Goal: Find specific page/section: Find specific page/section

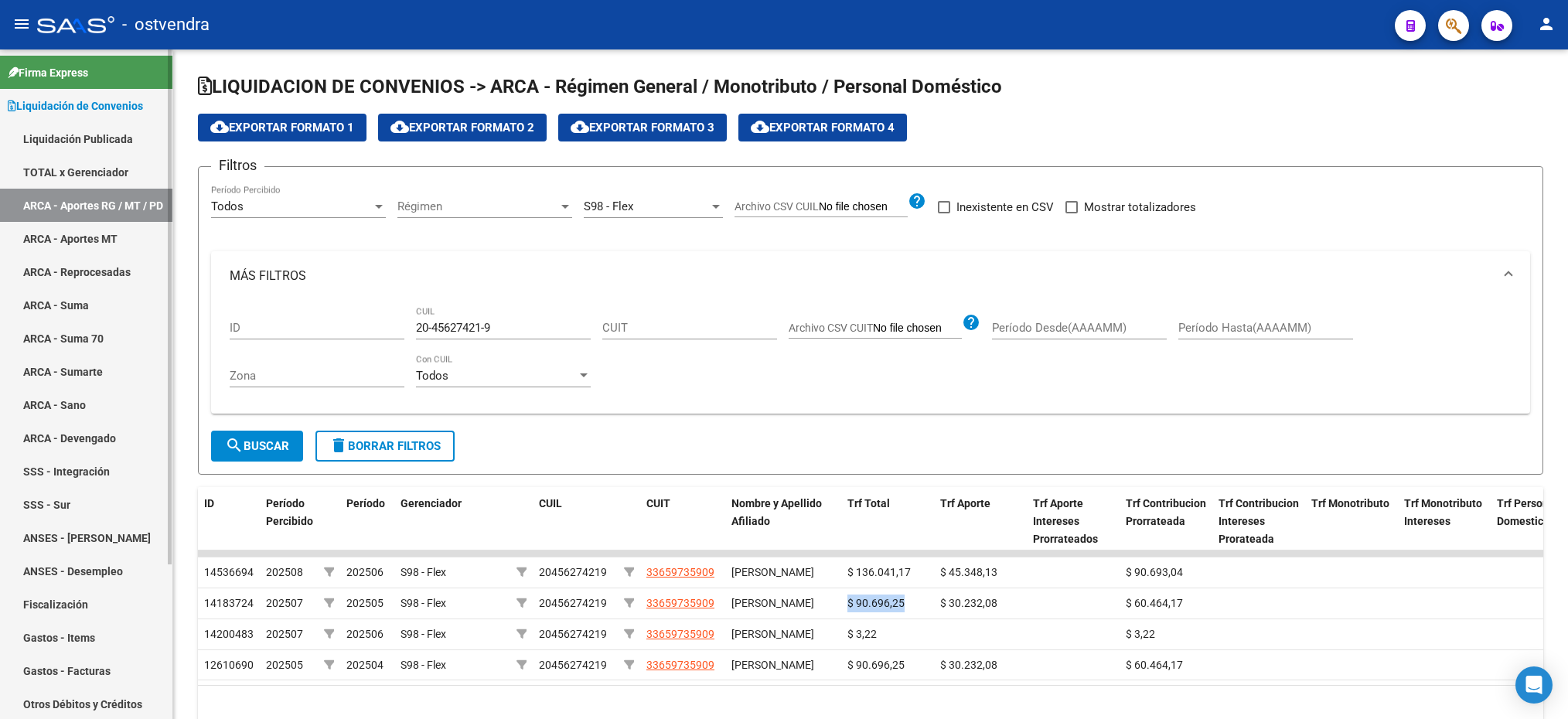
scroll to position [107, 0]
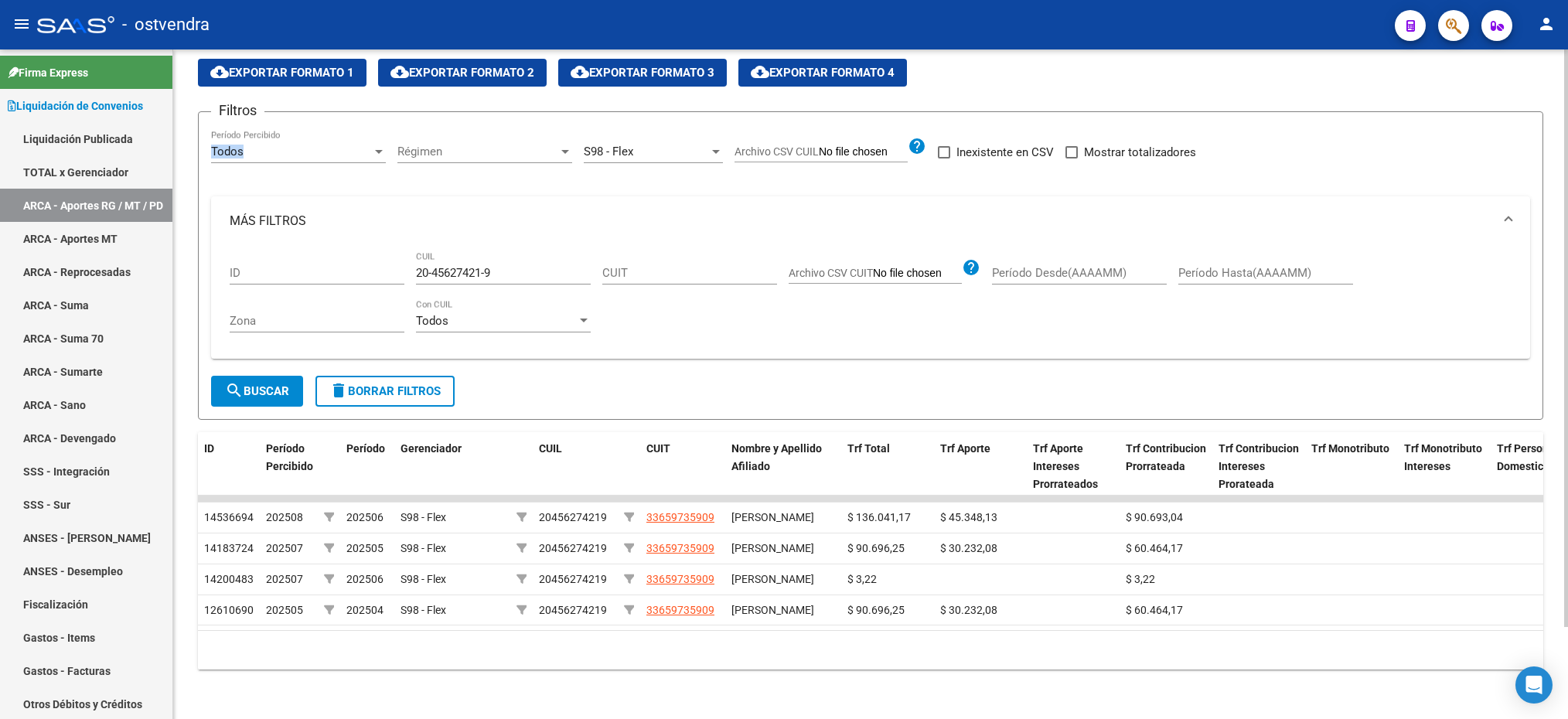
click at [364, 130] on div "Todos Período Percibido" at bounding box center [299, 147] width 175 height 33
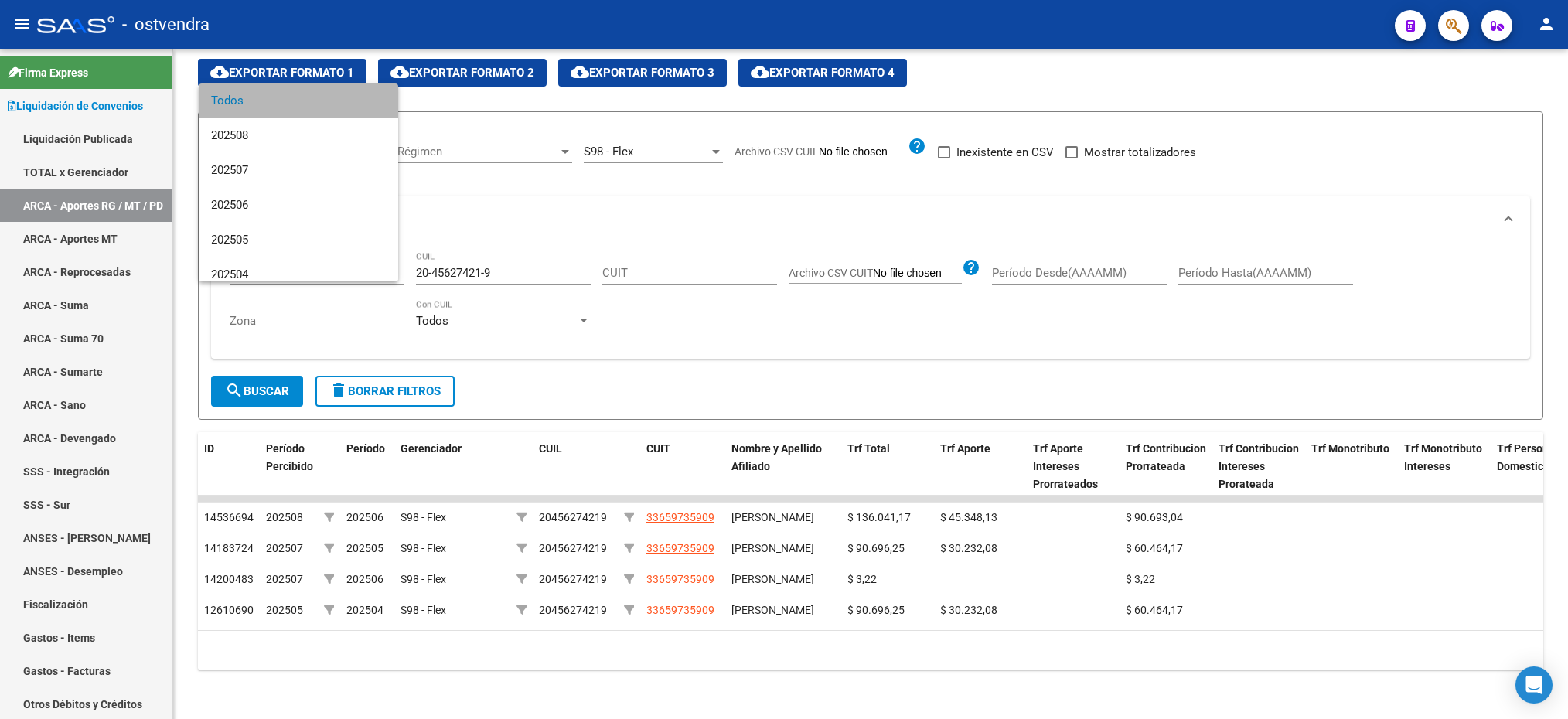
click at [360, 95] on span "Todos" at bounding box center [299, 100] width 175 height 34
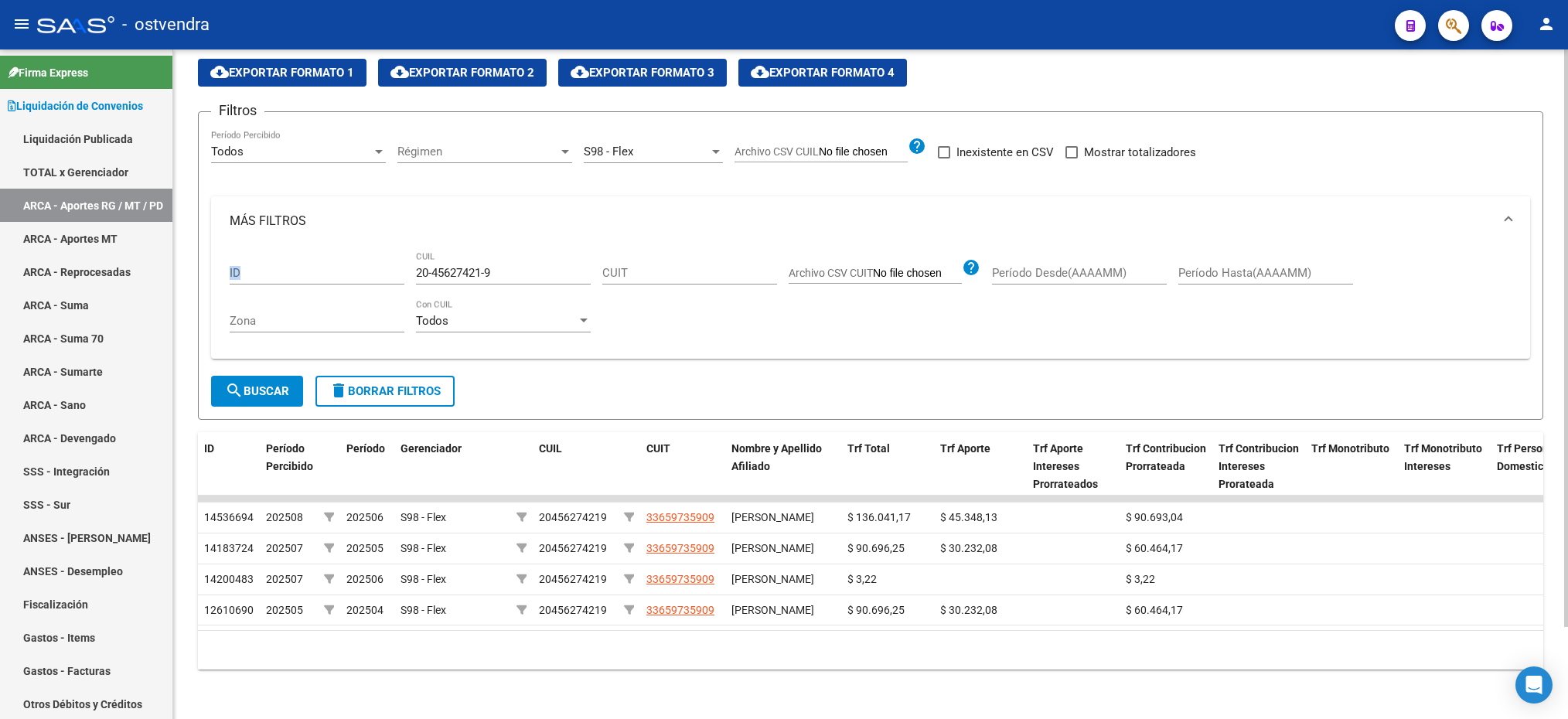
drag, startPoint x: 525, startPoint y: 209, endPoint x: 372, endPoint y: 208, distance: 153.0
click at [372, 246] on div "ID 20-45627421-9 CUIL CUIT Archivo CSV CUIT help Período Desde(AAAAMM) Período …" at bounding box center [871, 296] width 1282 height 101
click at [375, 246] on div "ID 20-45627421-9 CUIL CUIT Archivo CSV CUIT help Período Desde(AAAAMM) Período …" at bounding box center [871, 296] width 1282 height 101
click at [685, 145] on div "S98 - Flex" at bounding box center [646, 151] width 125 height 14
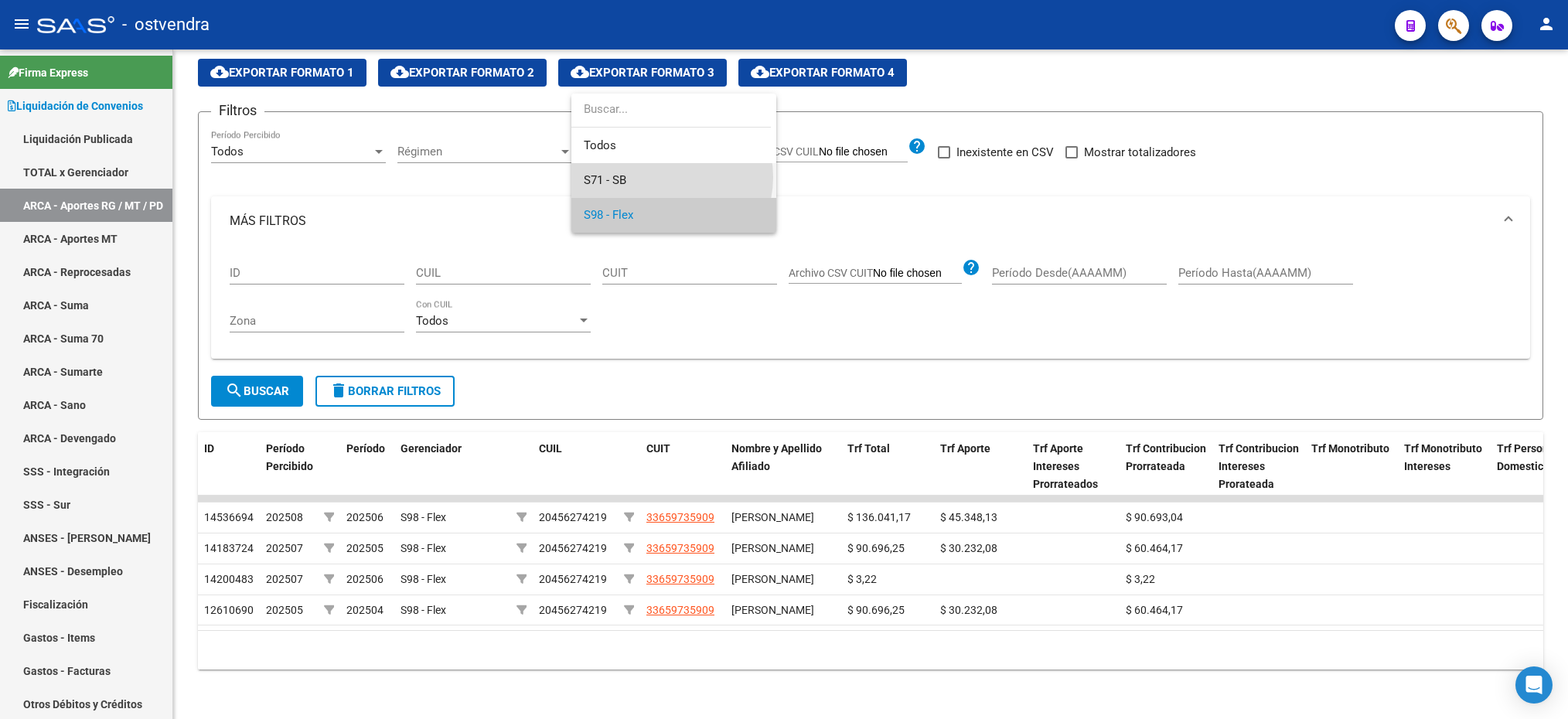
click at [665, 177] on span "S71 - SB" at bounding box center [673, 180] width 180 height 34
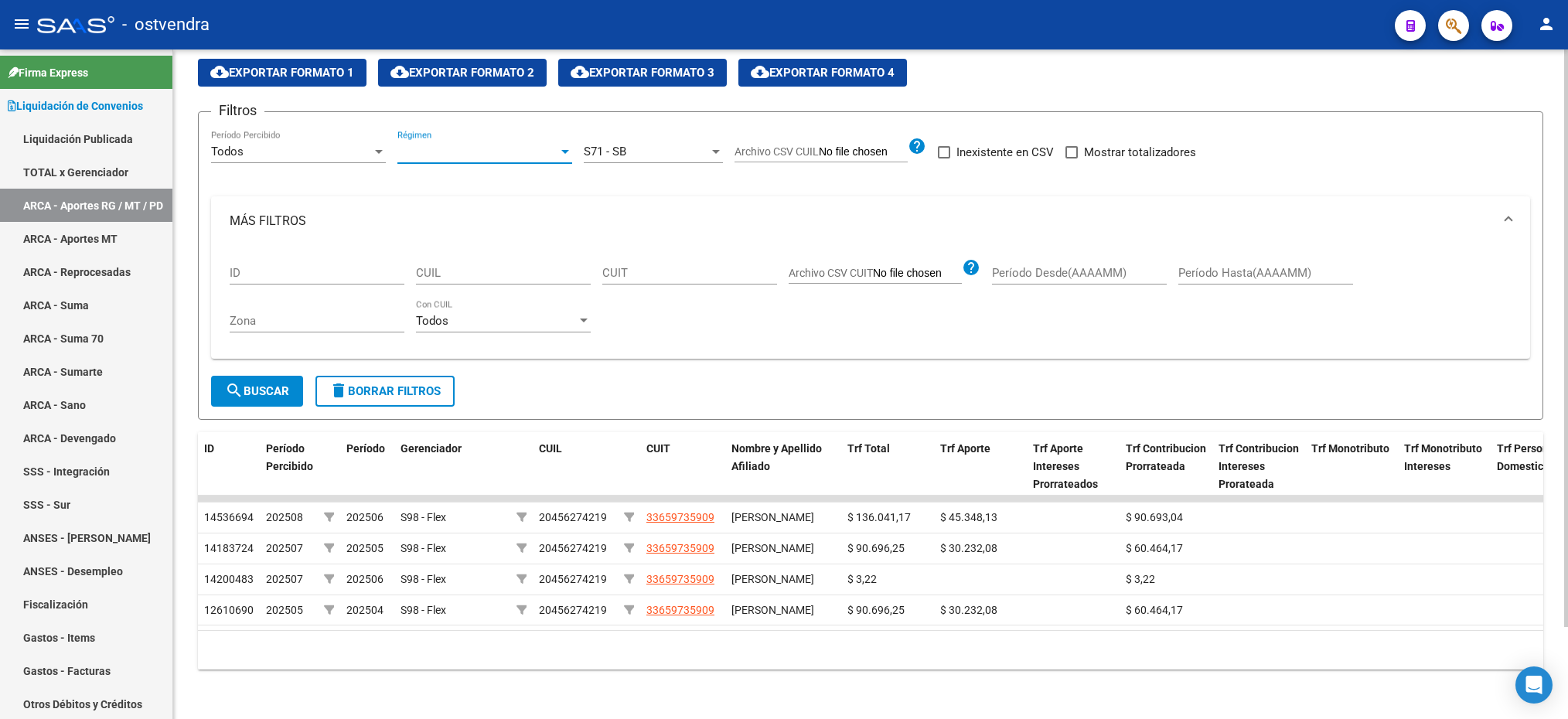
click at [480, 145] on span "Régimen" at bounding box center [478, 151] width 161 height 14
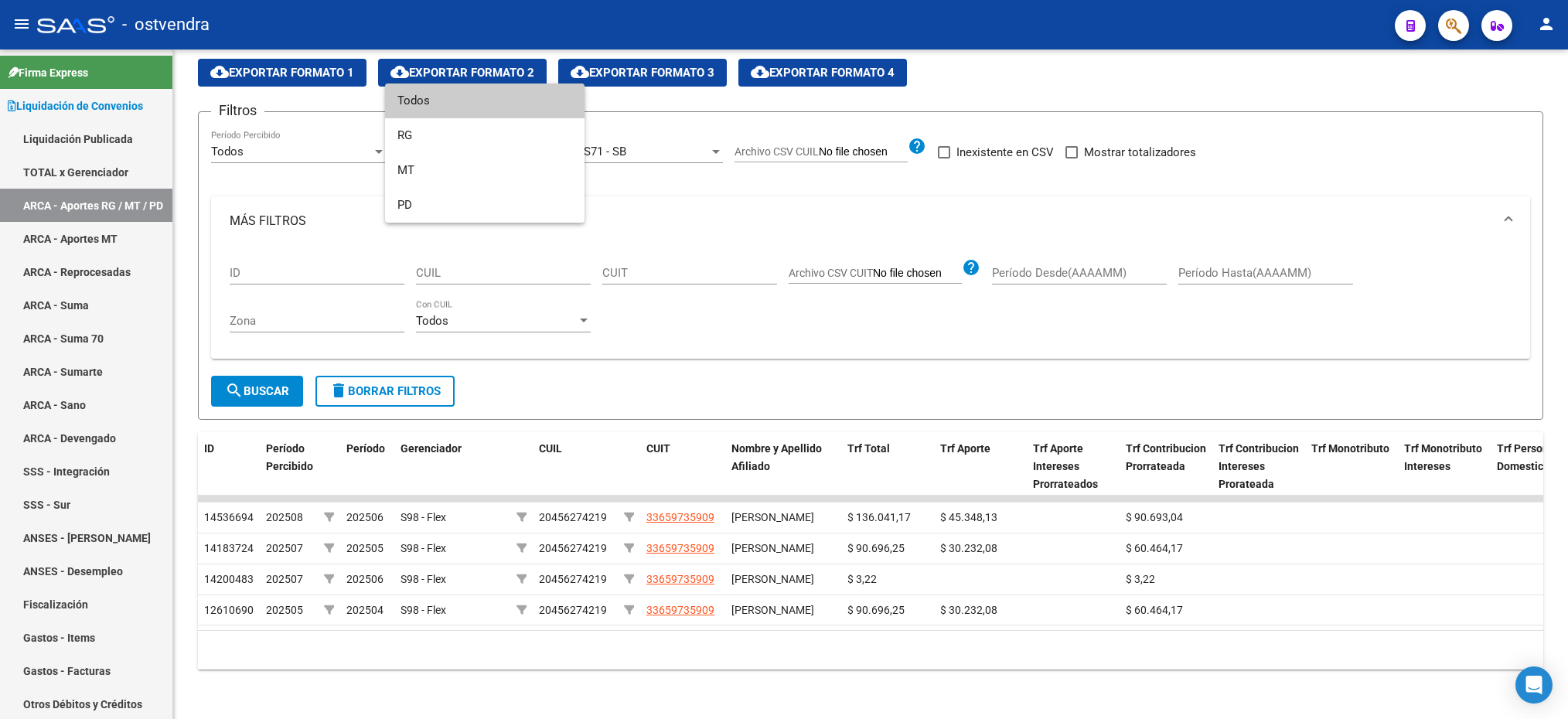
click at [433, 114] on span "Todos" at bounding box center [485, 100] width 175 height 34
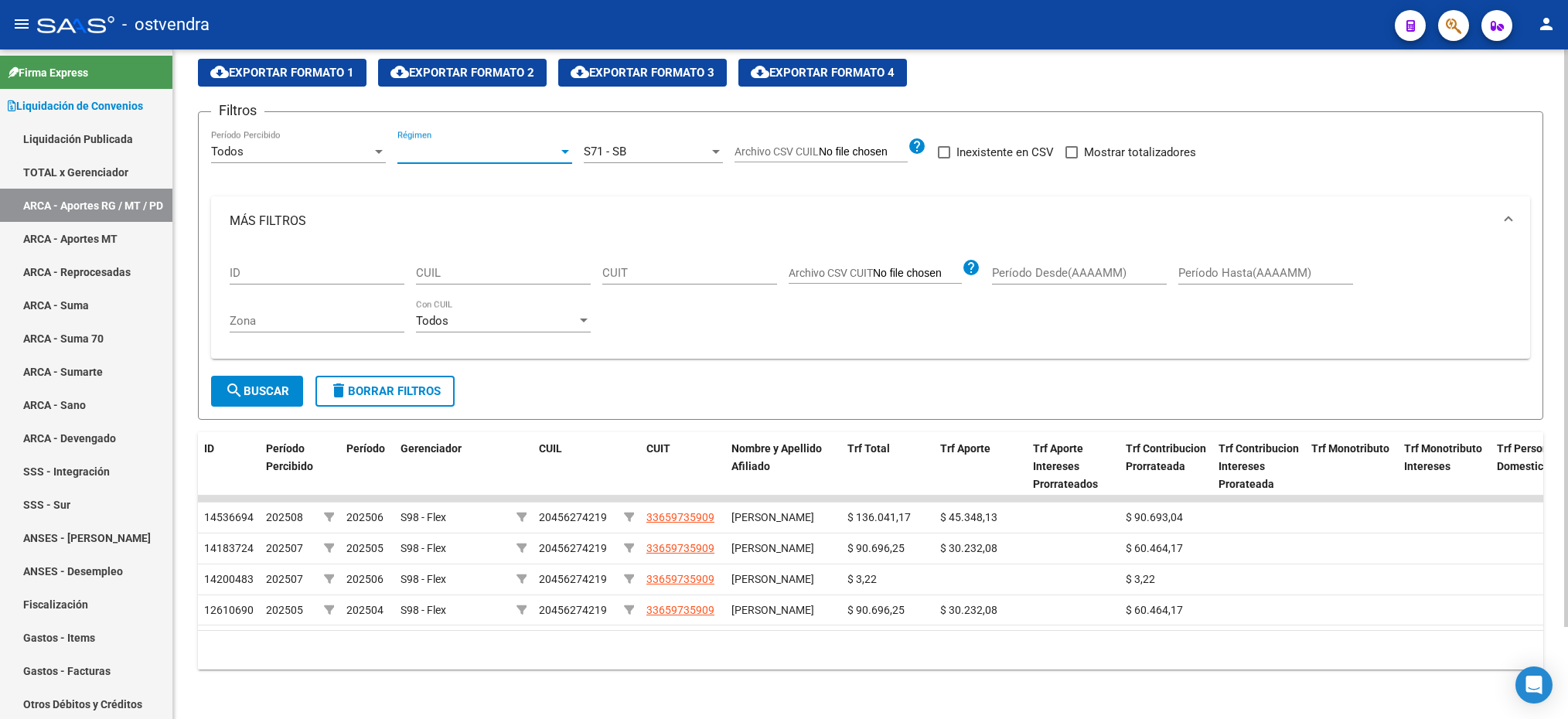
click at [436, 145] on span "Régimen" at bounding box center [478, 151] width 161 height 14
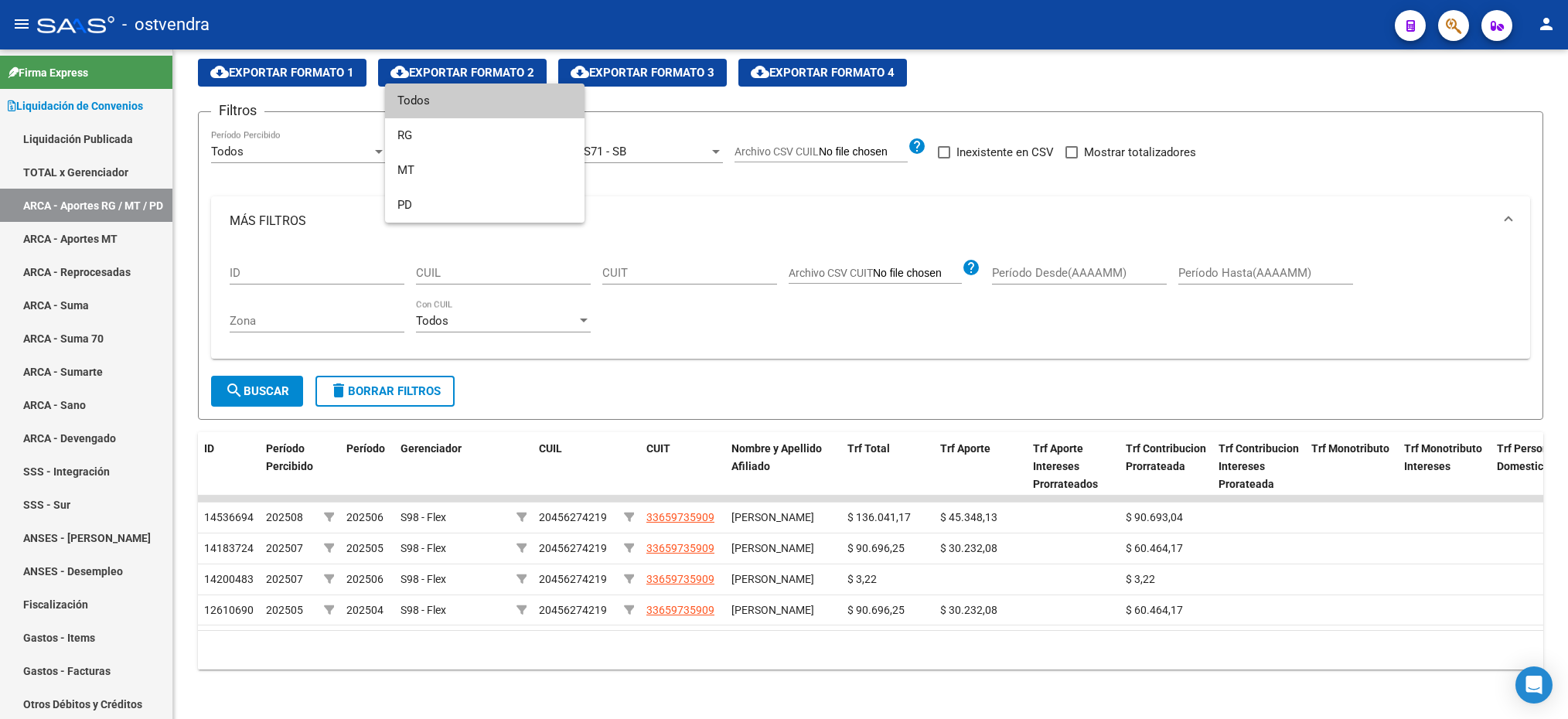
click at [776, 165] on div at bounding box center [784, 359] width 1568 height 719
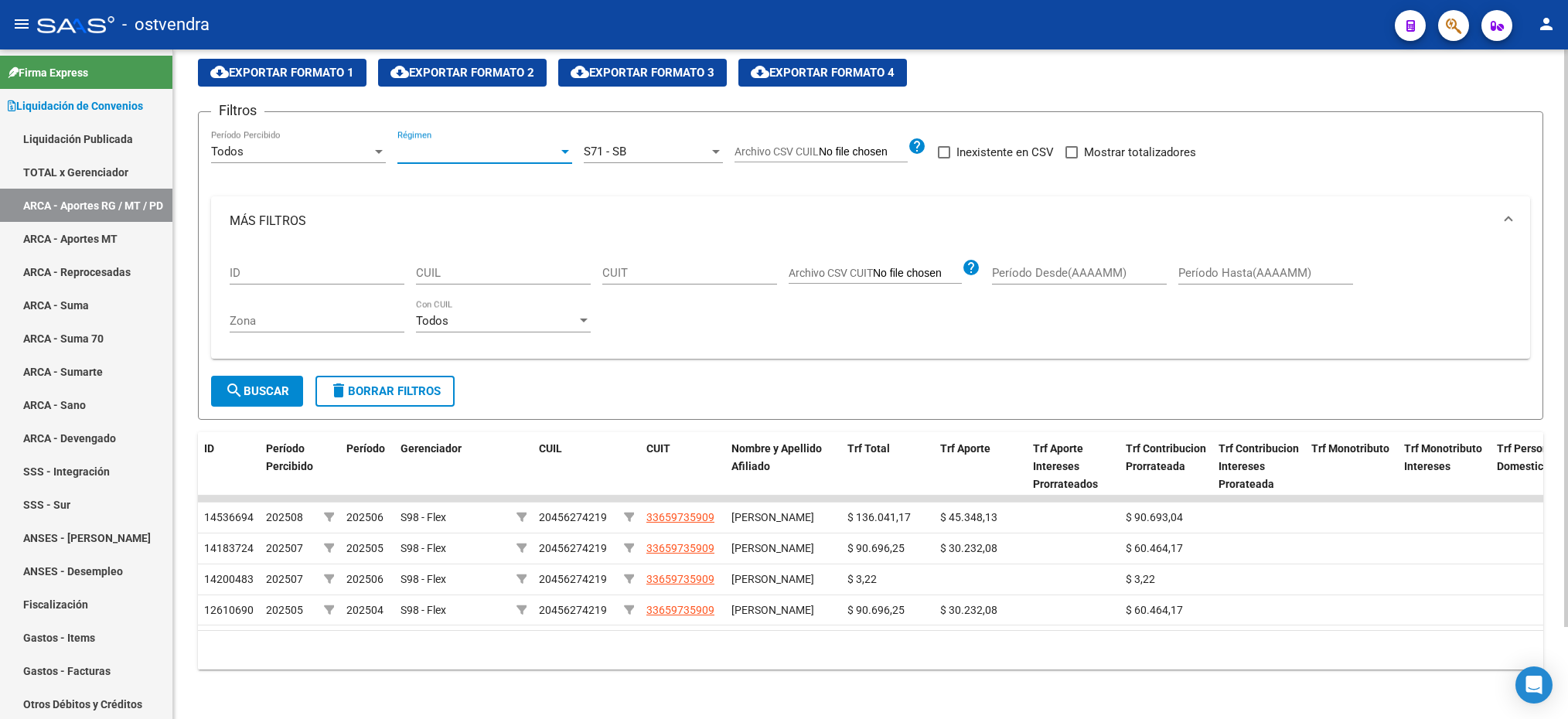
click at [522, 145] on span "Régimen" at bounding box center [478, 151] width 161 height 14
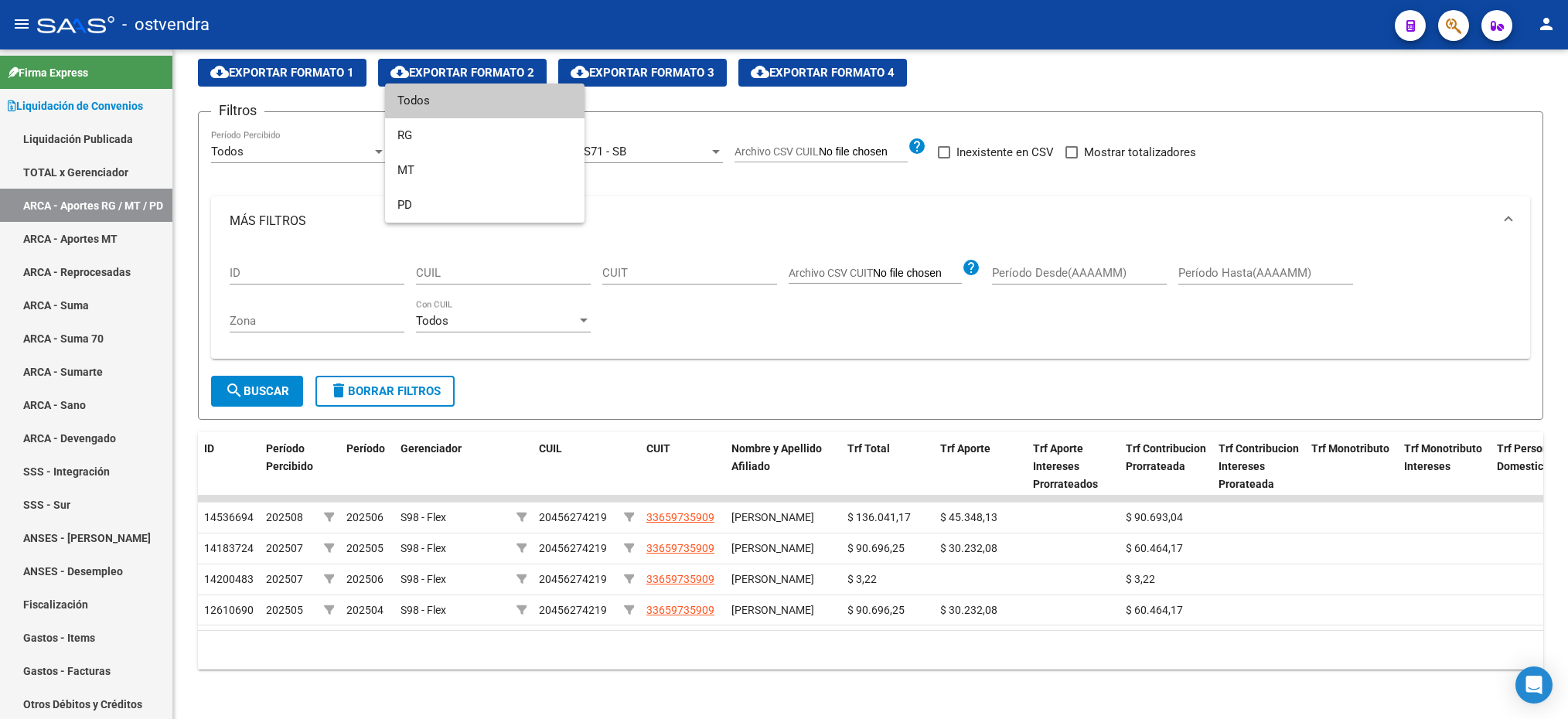
click at [459, 89] on span "Todos" at bounding box center [485, 100] width 175 height 34
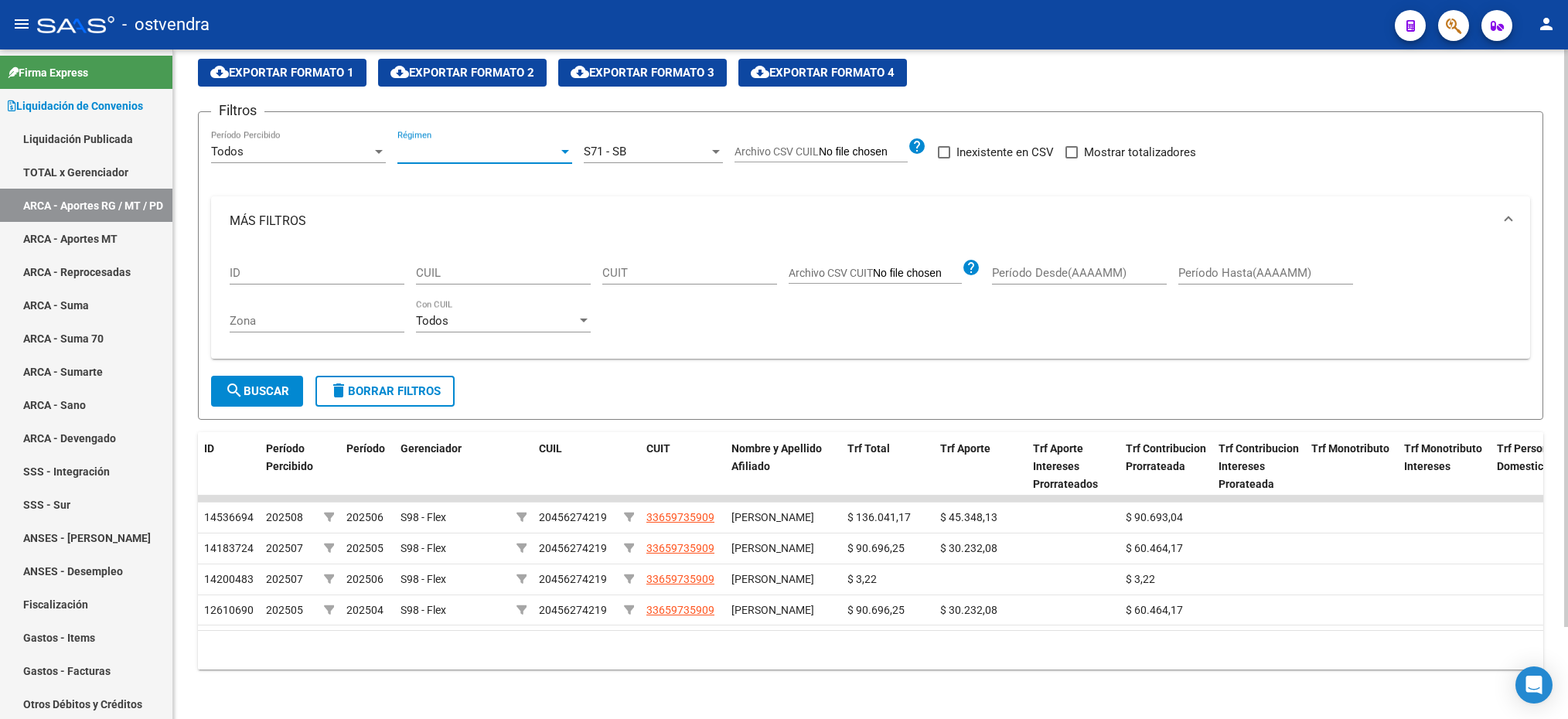
click at [660, 142] on div "Filtros Todos Período Percibido Régimen Régimen S71 - SB Seleccionar Gerenciado…" at bounding box center [871, 251] width 1319 height 252
click at [432, 145] on span "Régimen" at bounding box center [478, 151] width 161 height 14
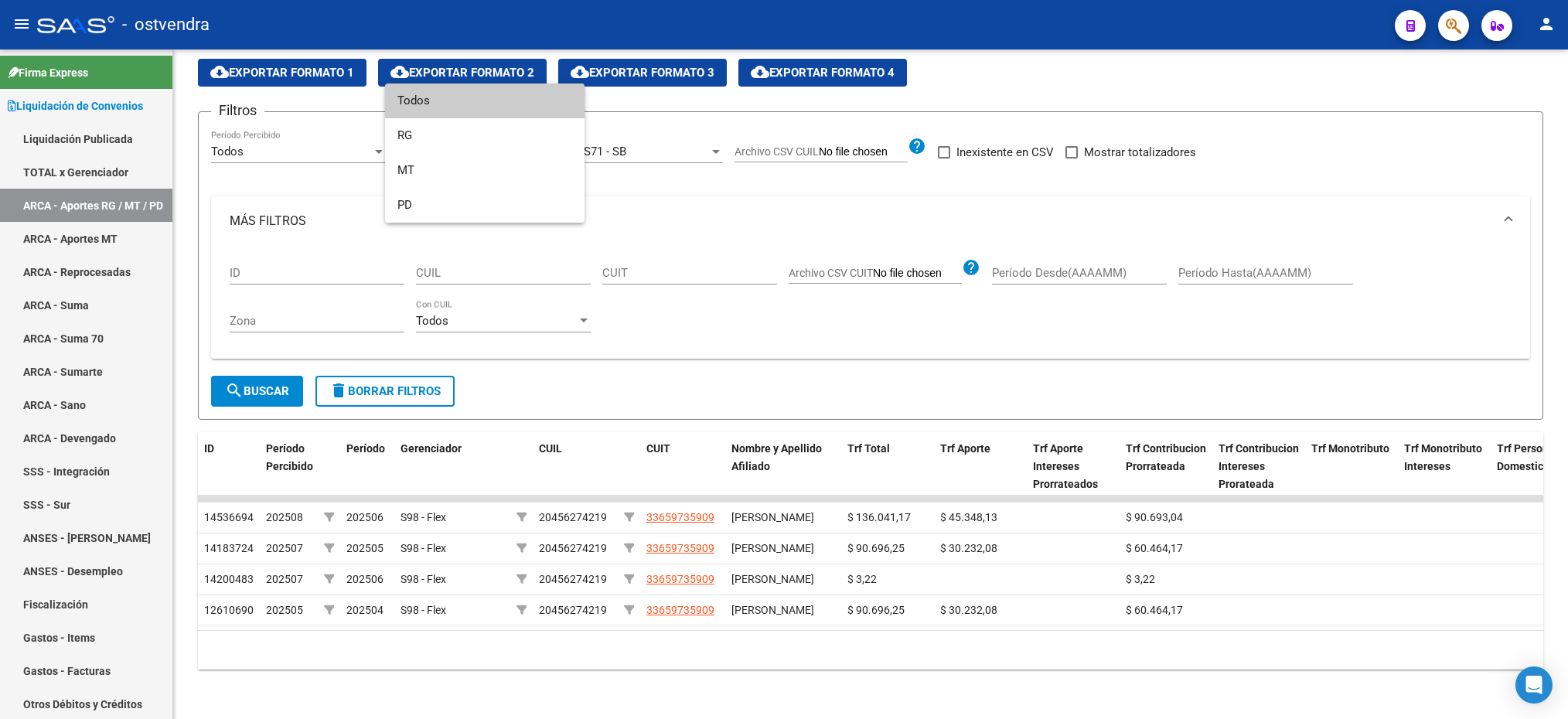
click at [833, 170] on div at bounding box center [784, 359] width 1568 height 719
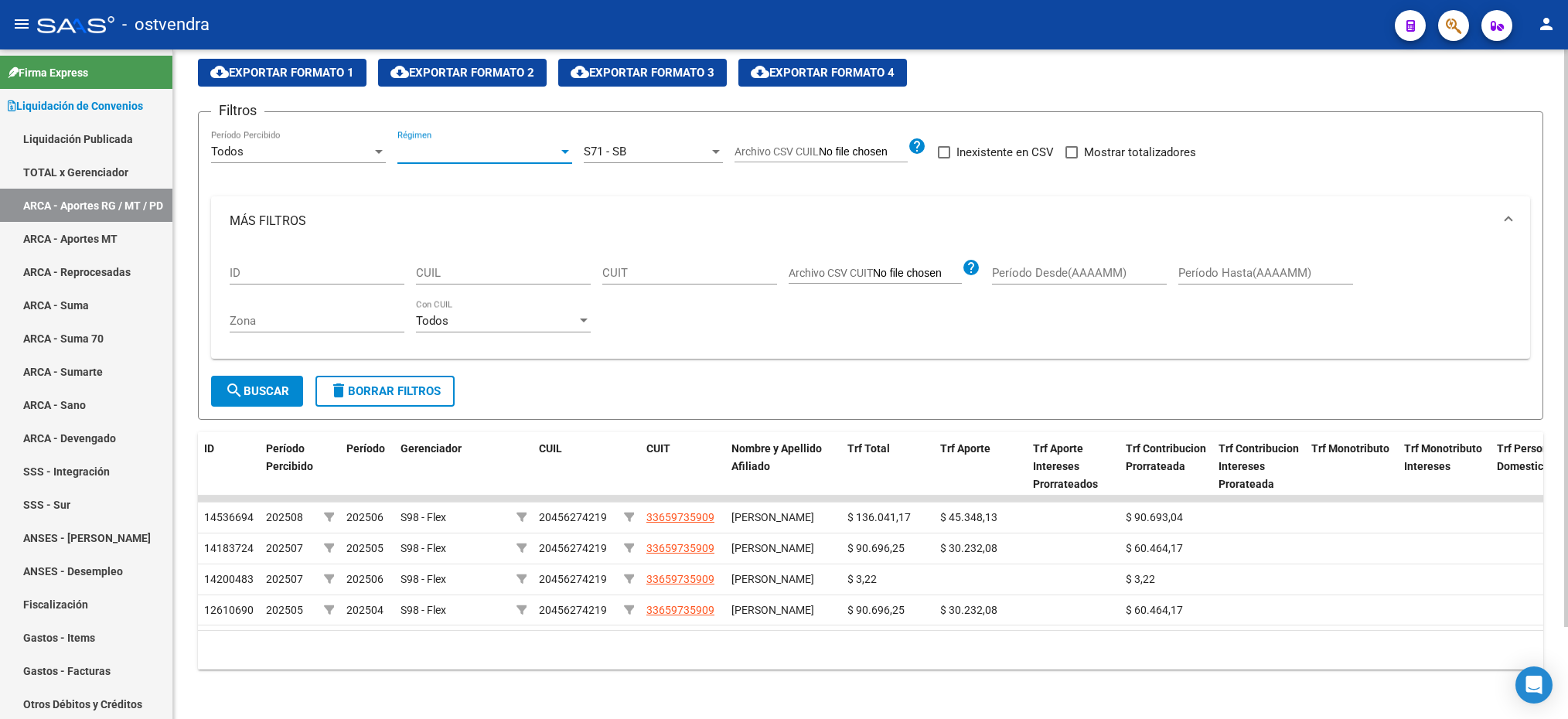
click at [430, 145] on span "Régimen" at bounding box center [478, 151] width 161 height 14
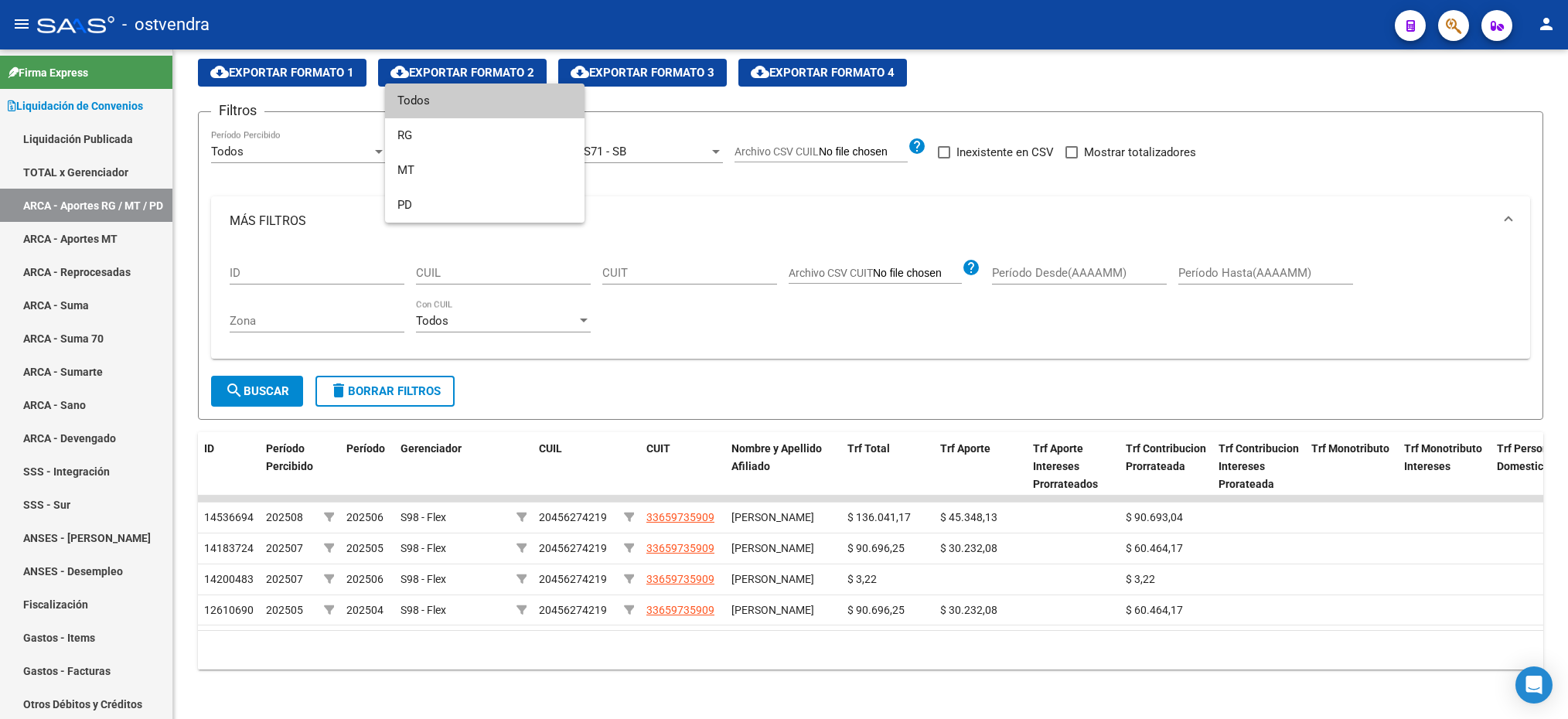
click at [698, 140] on div at bounding box center [784, 359] width 1568 height 719
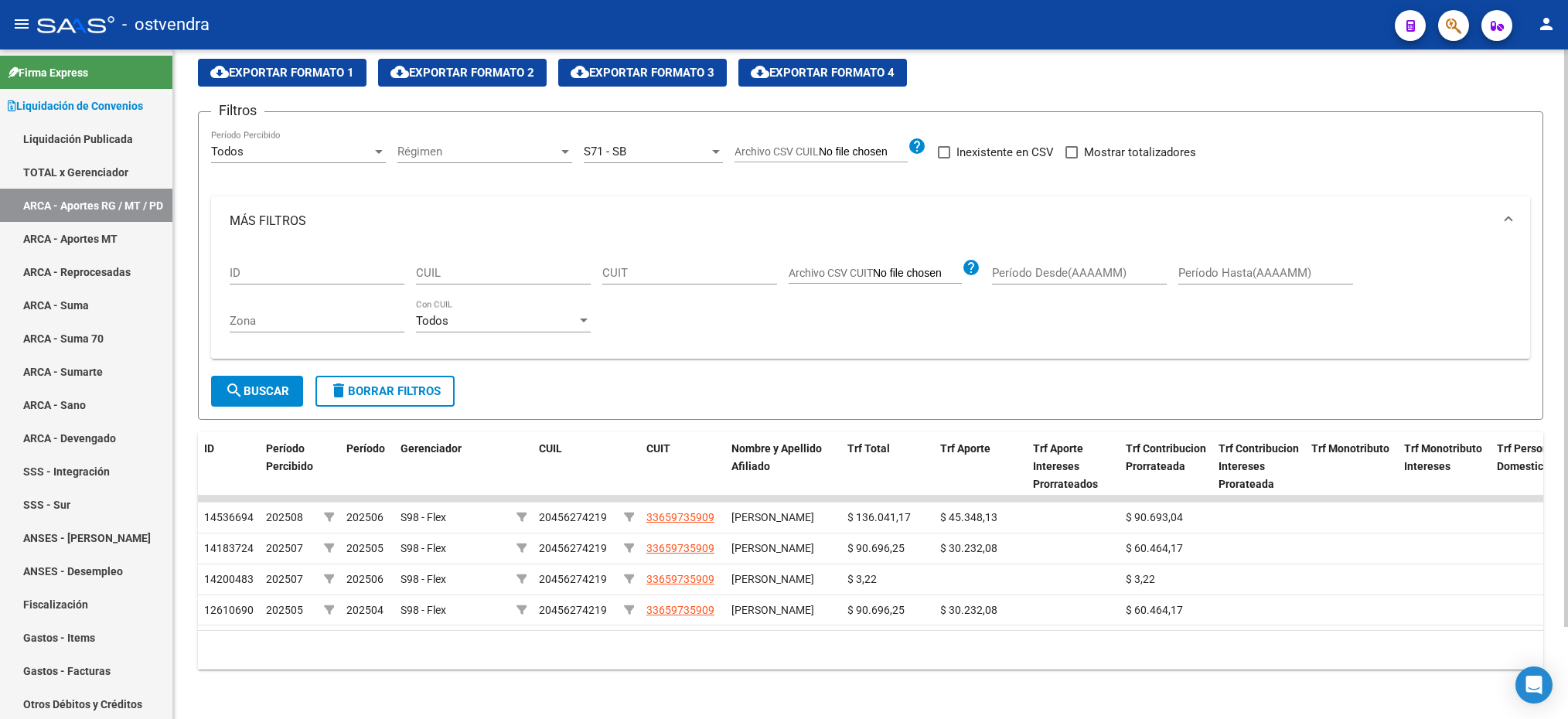
click at [474, 130] on div "Régimen Régimen" at bounding box center [485, 147] width 175 height 33
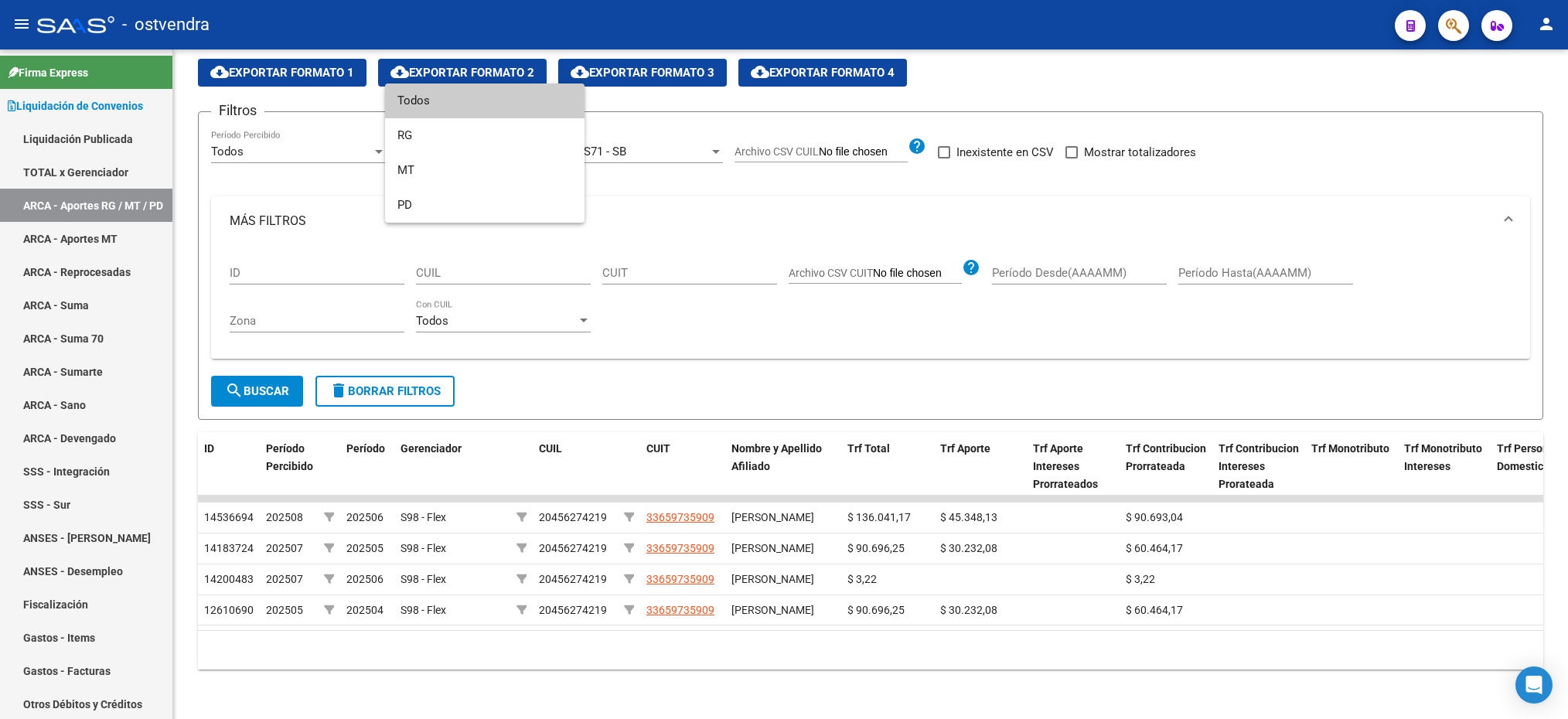
click at [306, 150] on div at bounding box center [784, 359] width 1568 height 719
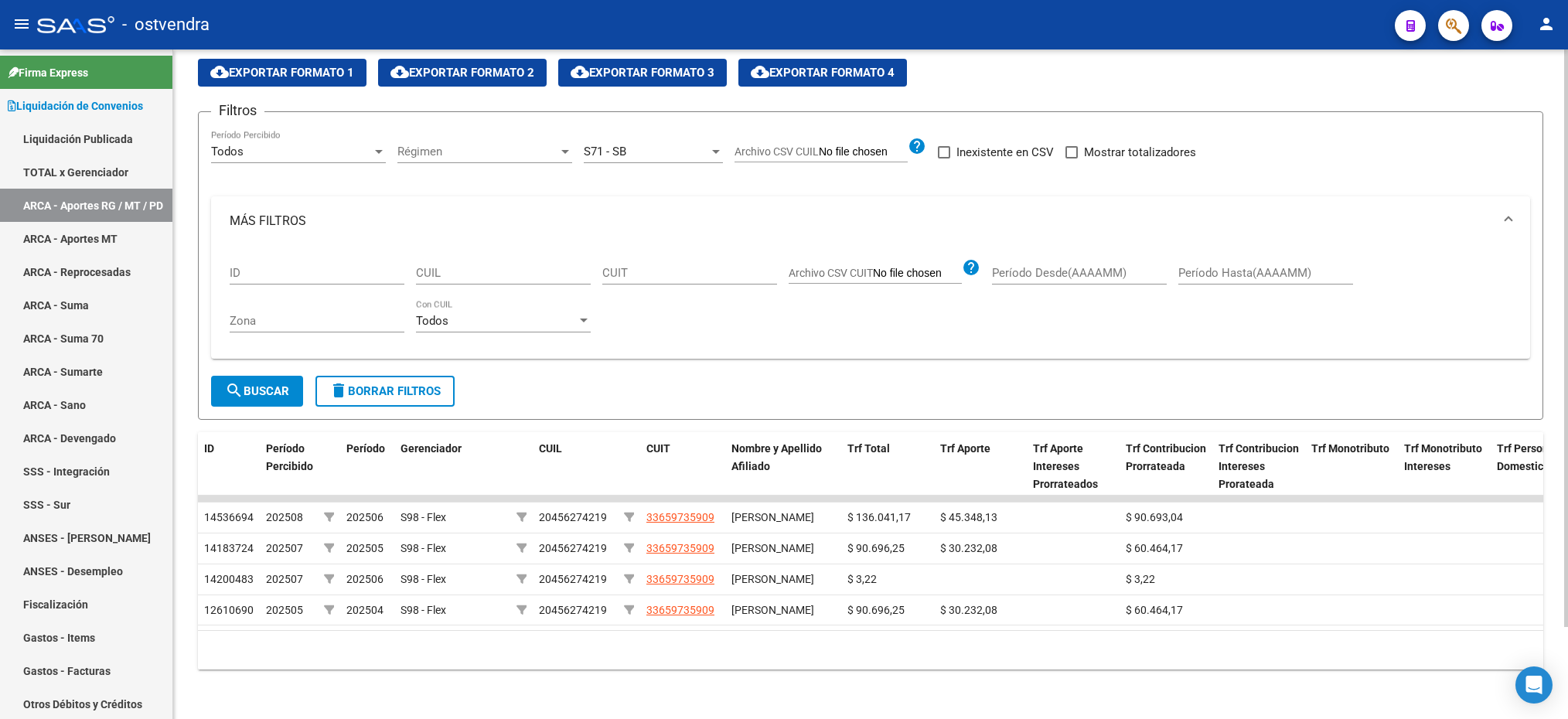
scroll to position [0, 0]
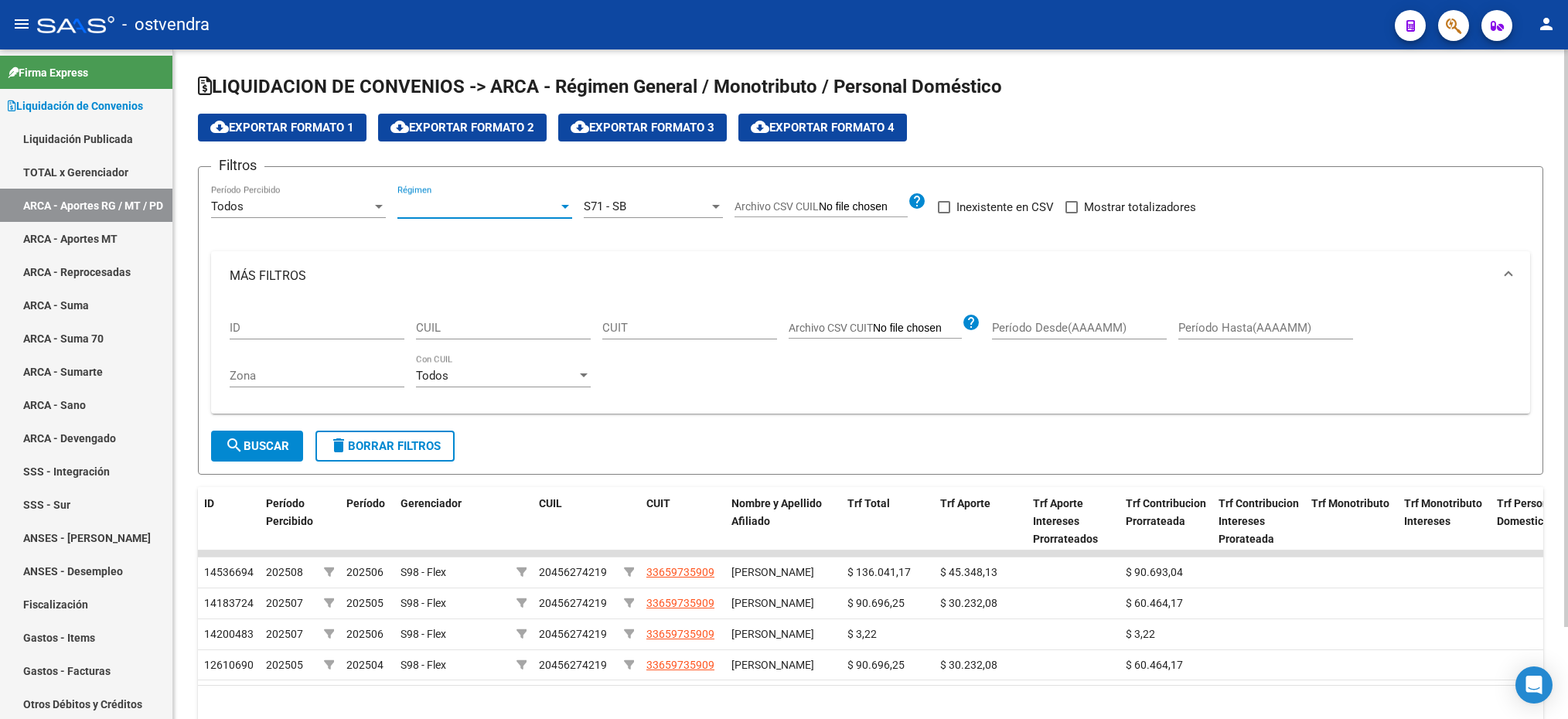
click at [439, 211] on span "Régimen" at bounding box center [478, 207] width 161 height 14
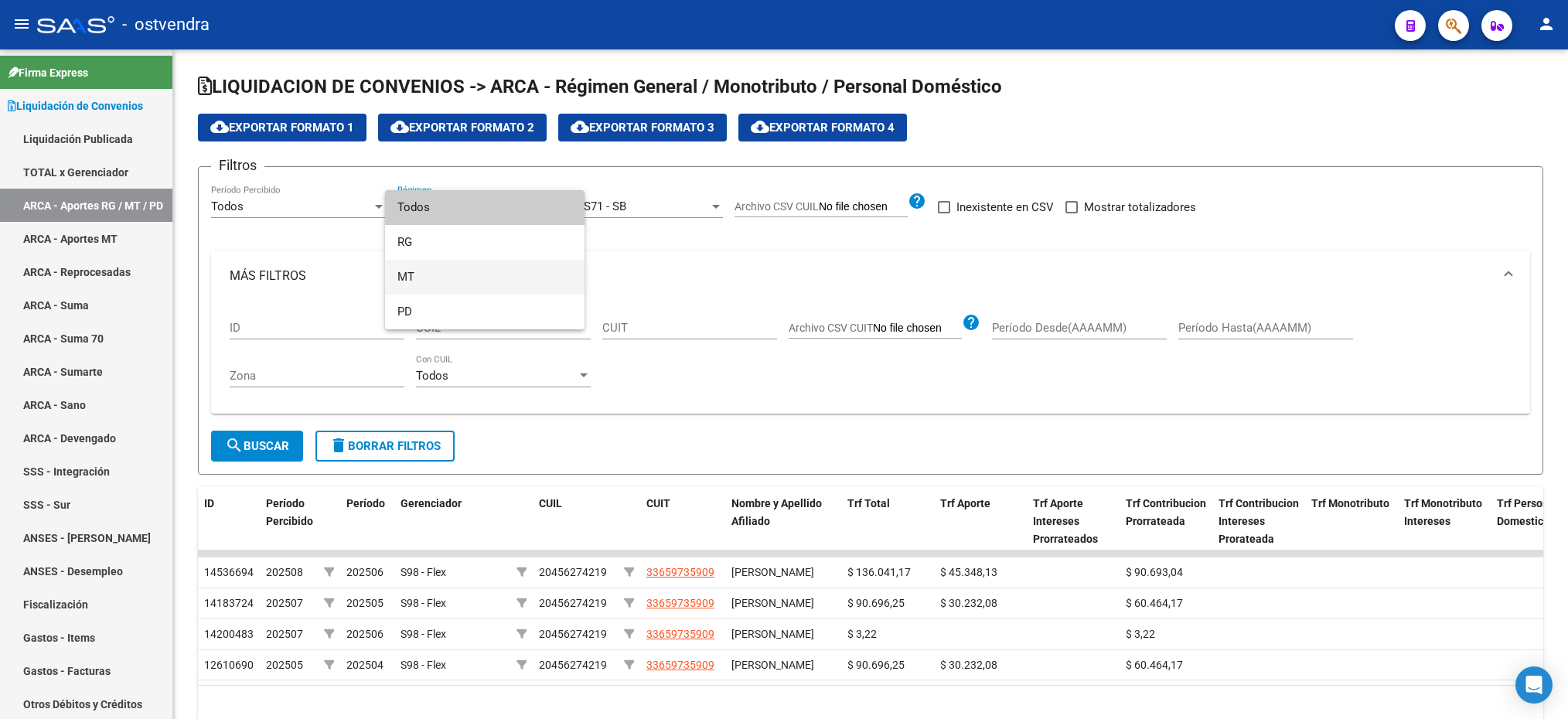
click at [416, 272] on span "MT" at bounding box center [485, 276] width 175 height 34
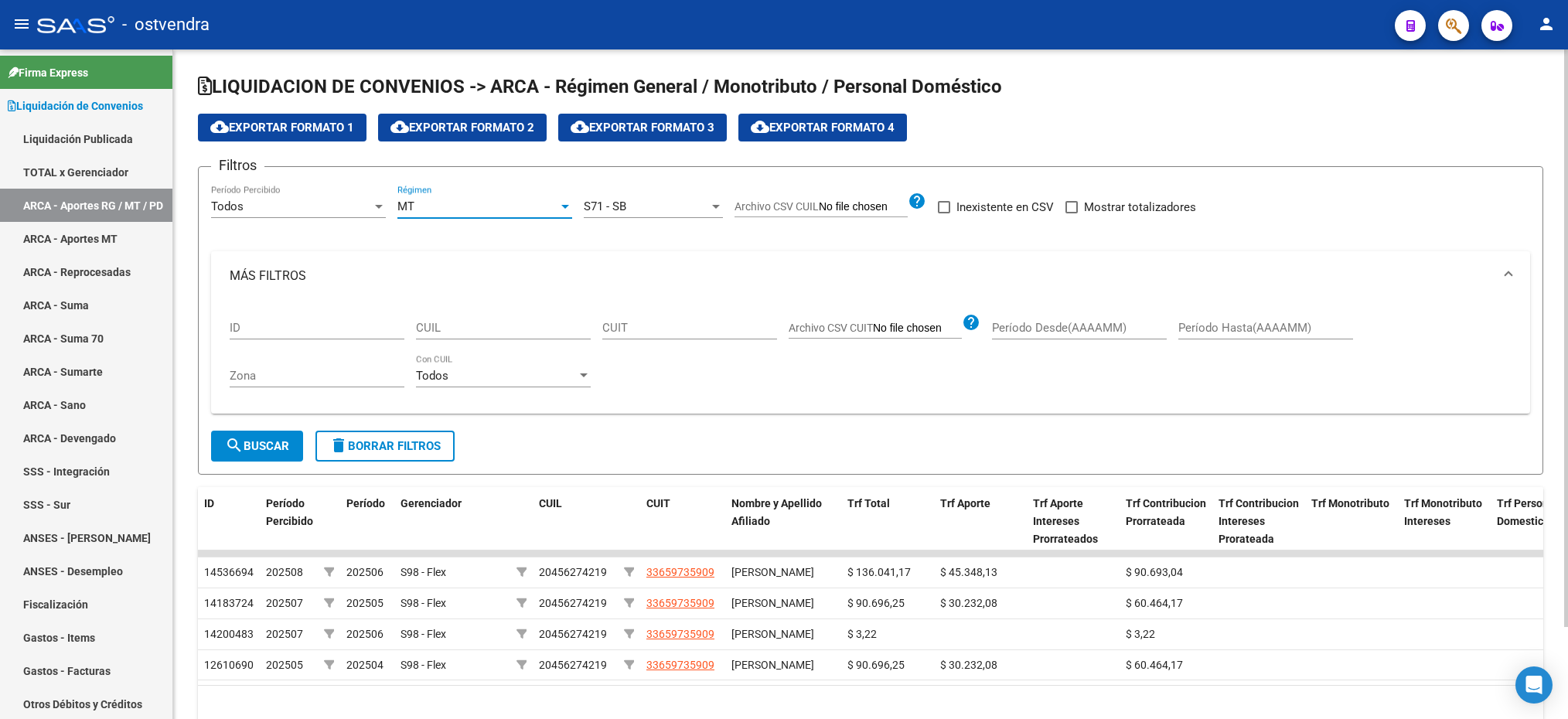
click at [462, 213] on div "MT" at bounding box center [478, 207] width 161 height 14
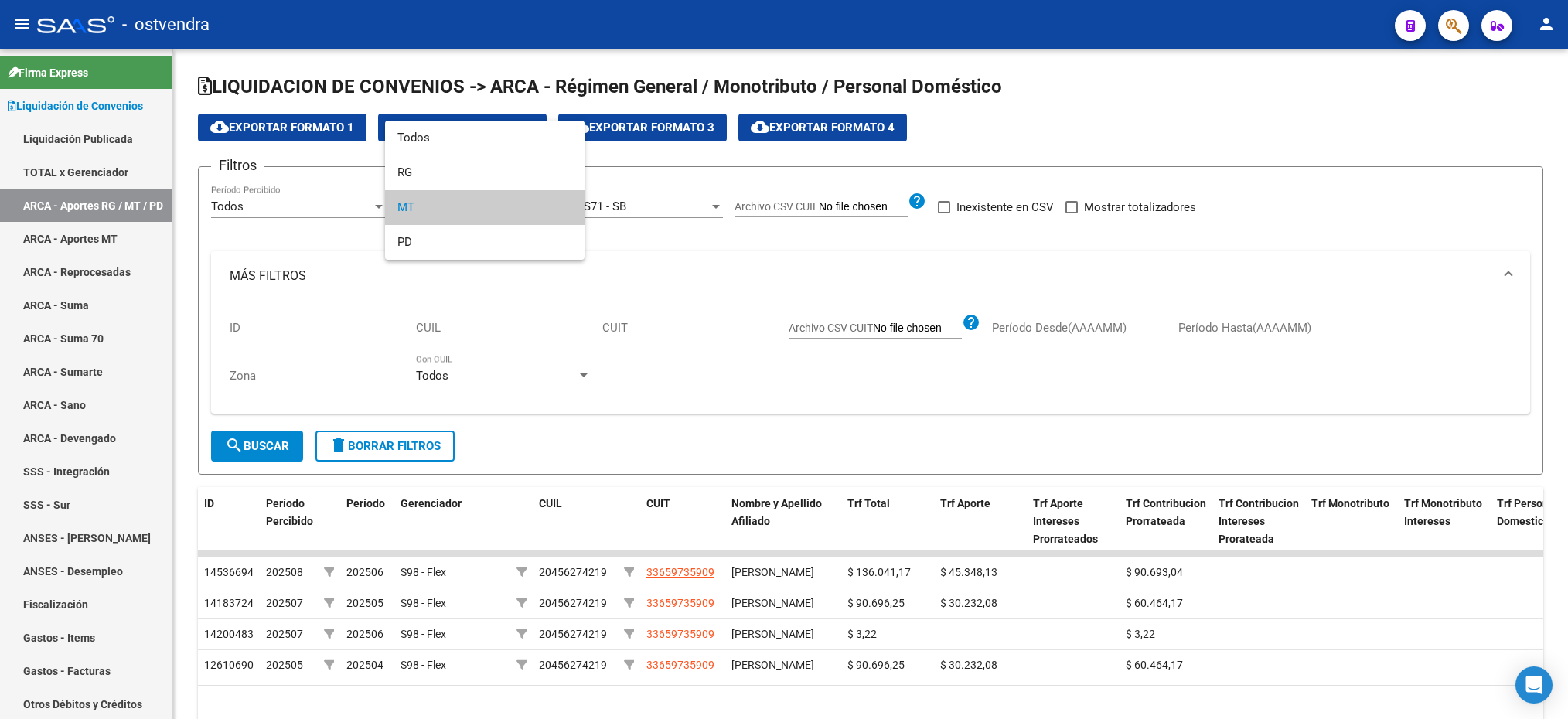
click at [323, 241] on div at bounding box center [784, 359] width 1568 height 719
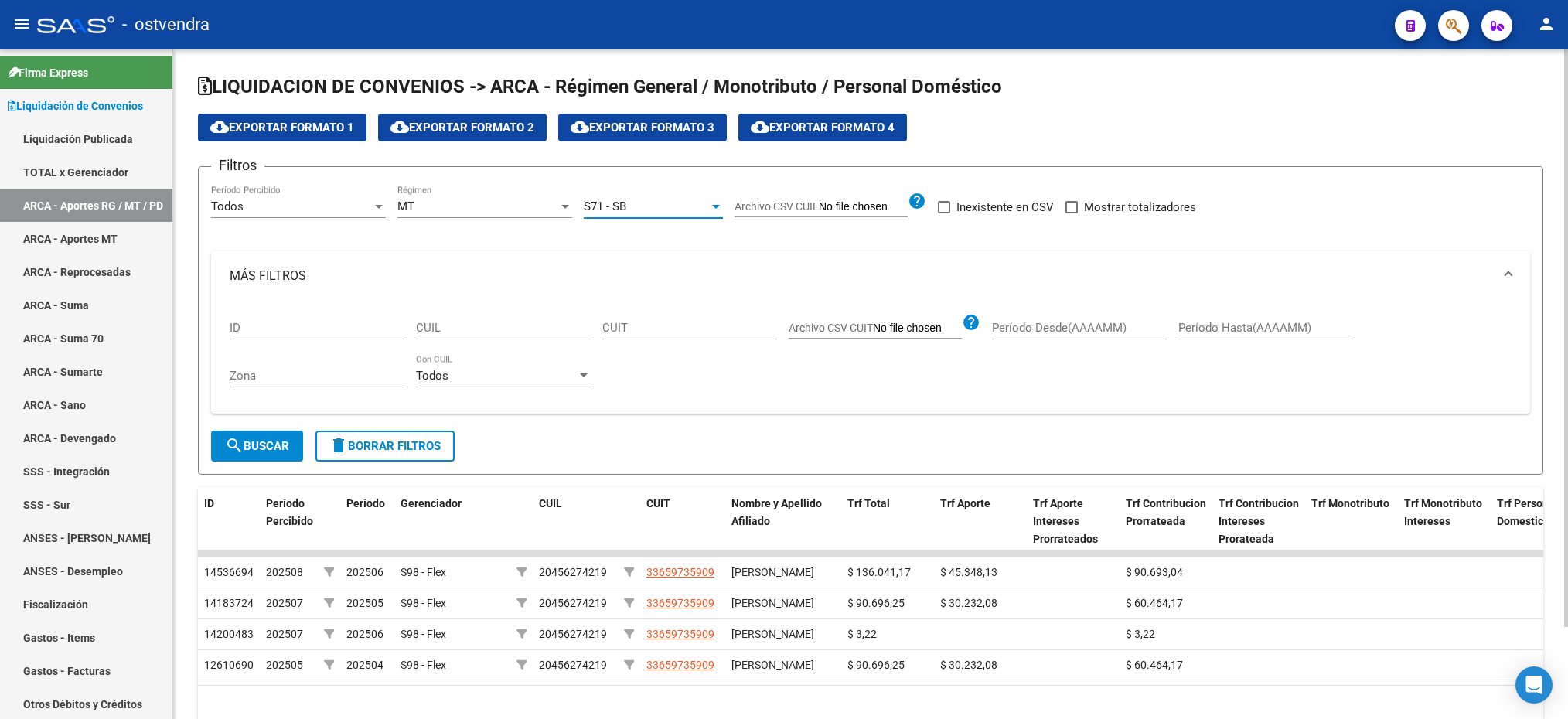
click at [617, 211] on span "S71 - SB" at bounding box center [605, 207] width 42 height 14
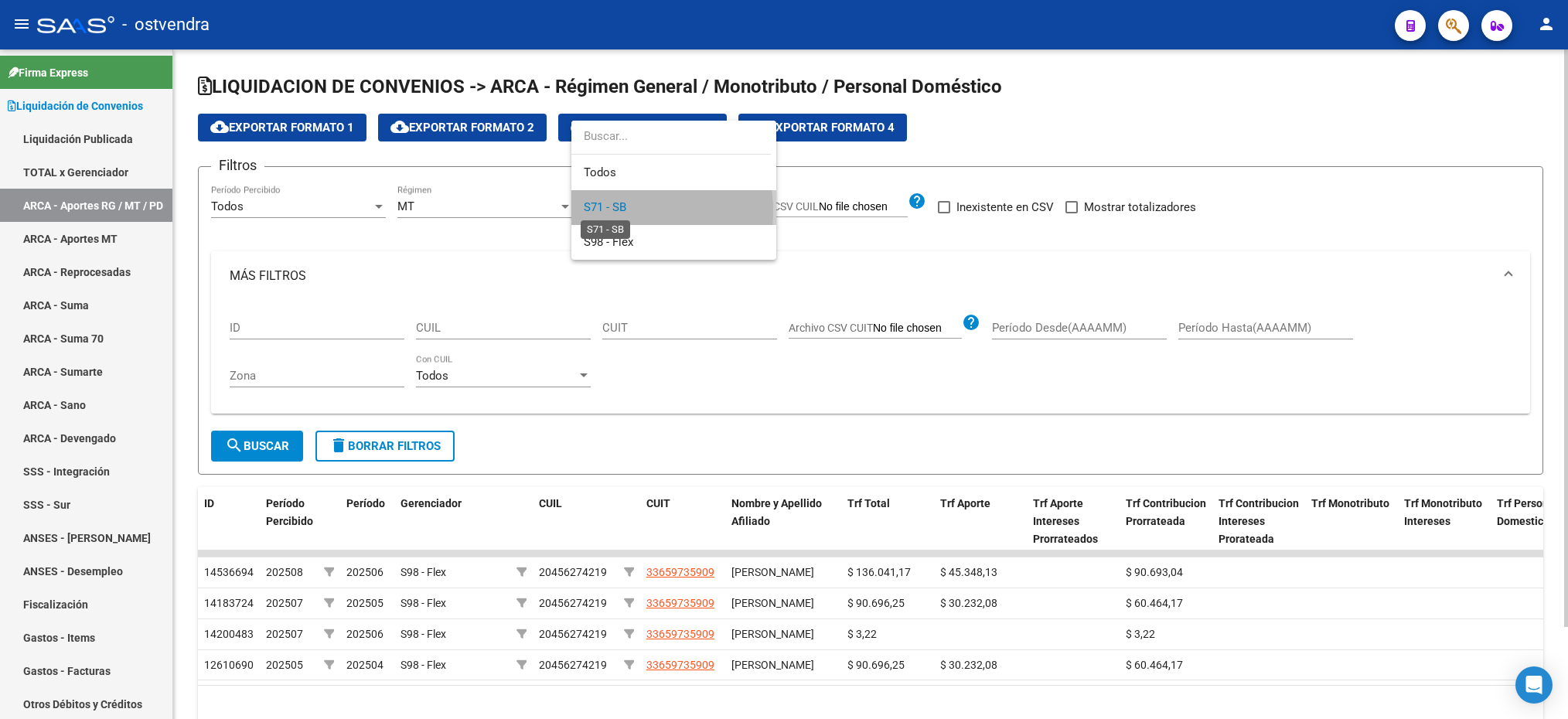
click at [617, 211] on span "S71 - SB" at bounding box center [605, 208] width 42 height 14
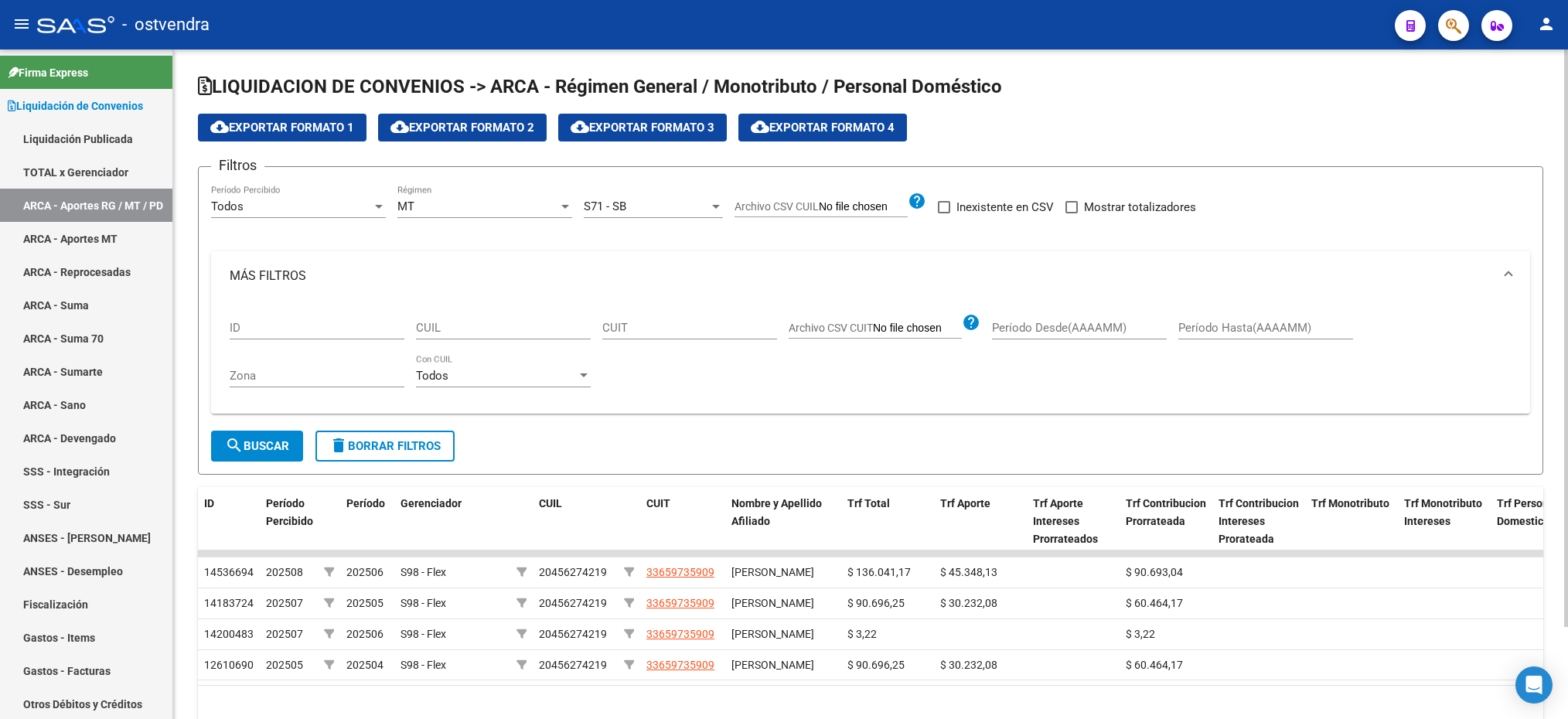
click at [421, 251] on div "Filtros Todos Período Percibido MT Régimen S71 - SB Seleccionar Gerenciador Arc…" at bounding box center [871, 305] width 1319 height 252
click at [416, 214] on div "MT Régimen" at bounding box center [485, 202] width 175 height 33
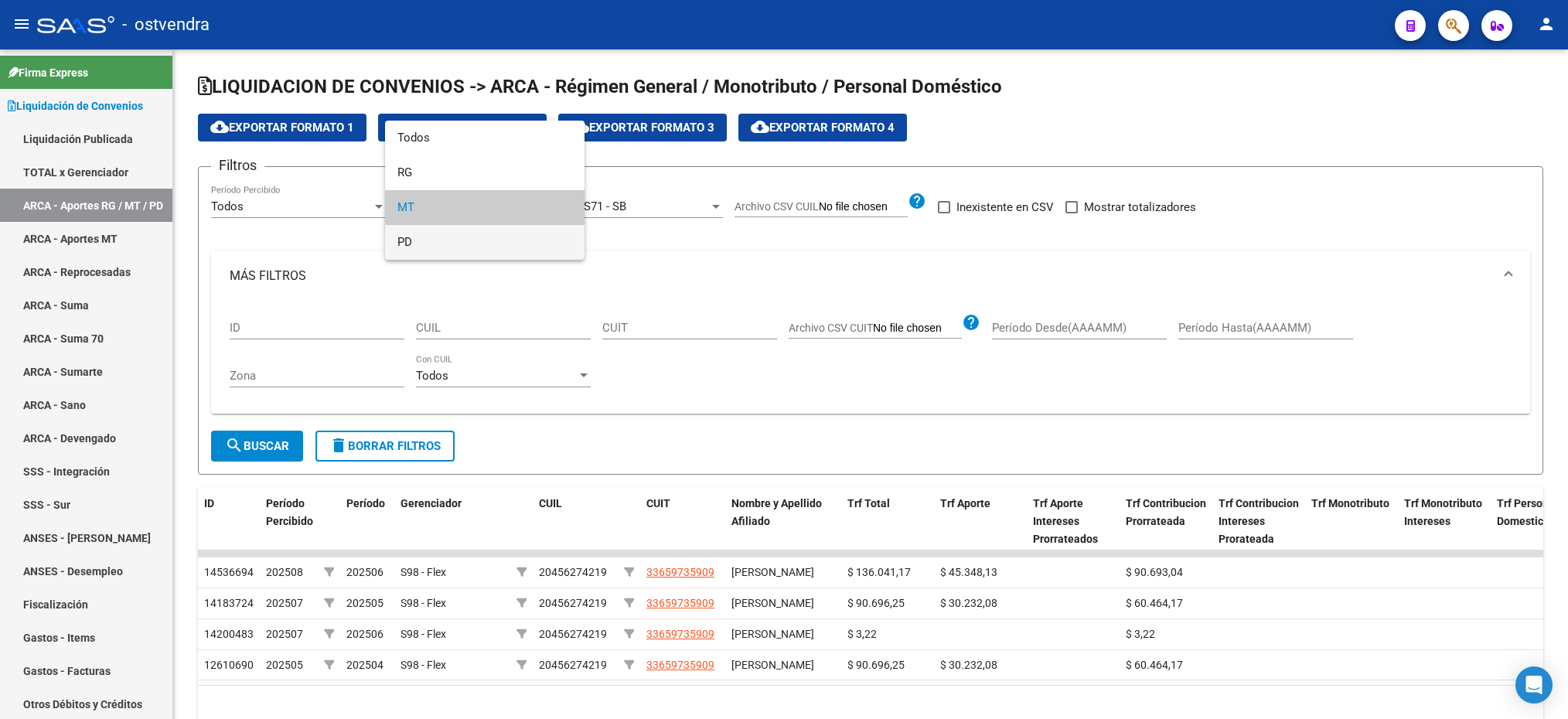
click at [460, 237] on span "PD" at bounding box center [485, 242] width 175 height 34
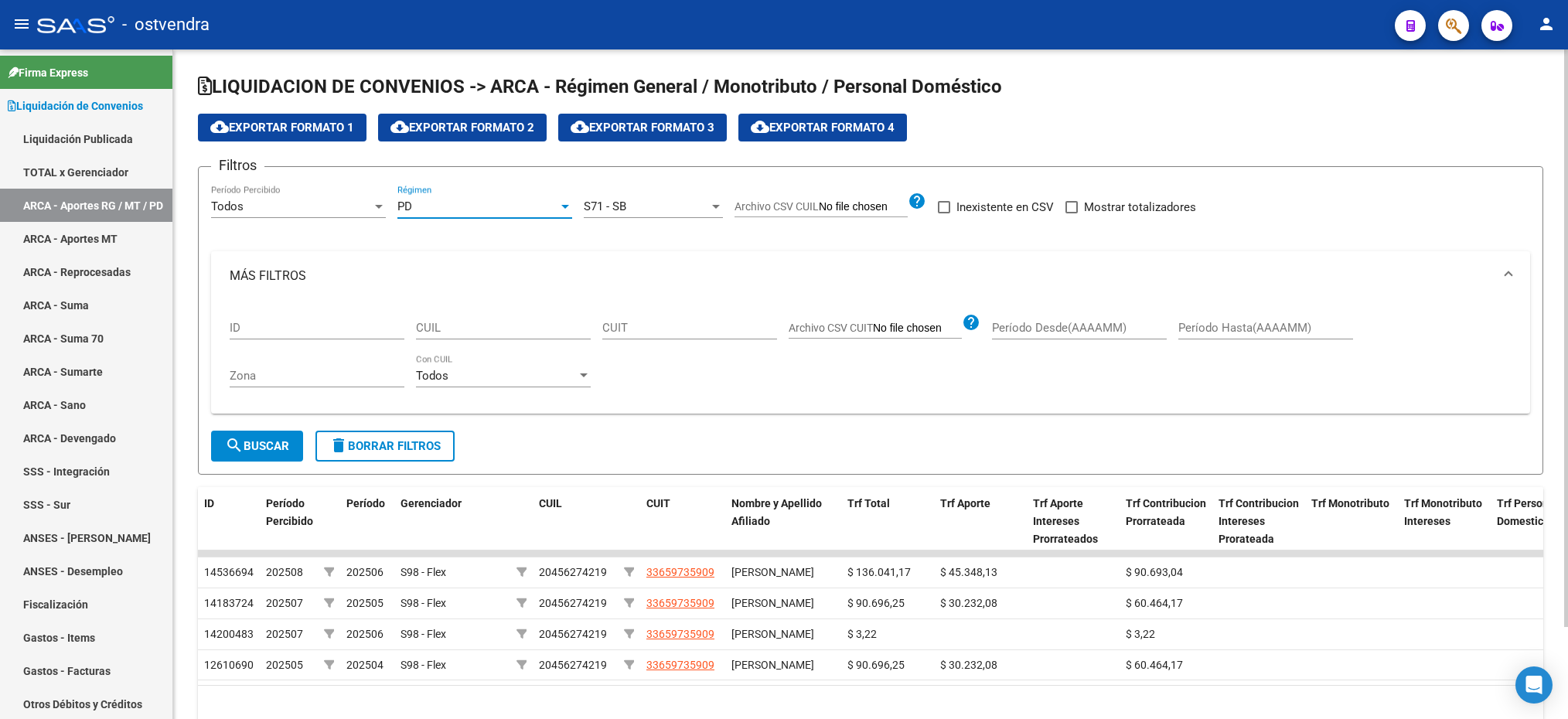
click at [269, 437] on button "search Buscar" at bounding box center [258, 446] width 92 height 30
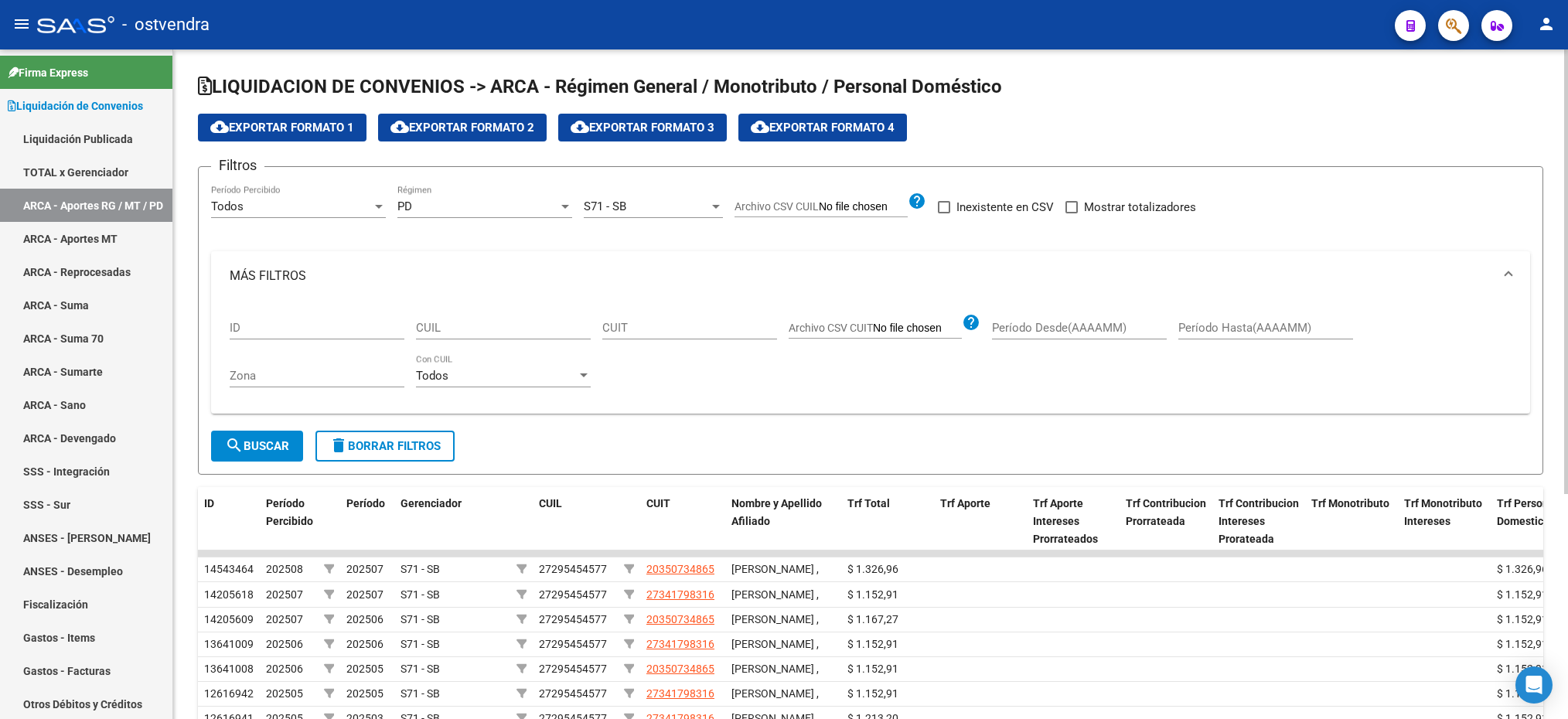
click at [409, 209] on span "PD" at bounding box center [404, 207] width 15 height 14
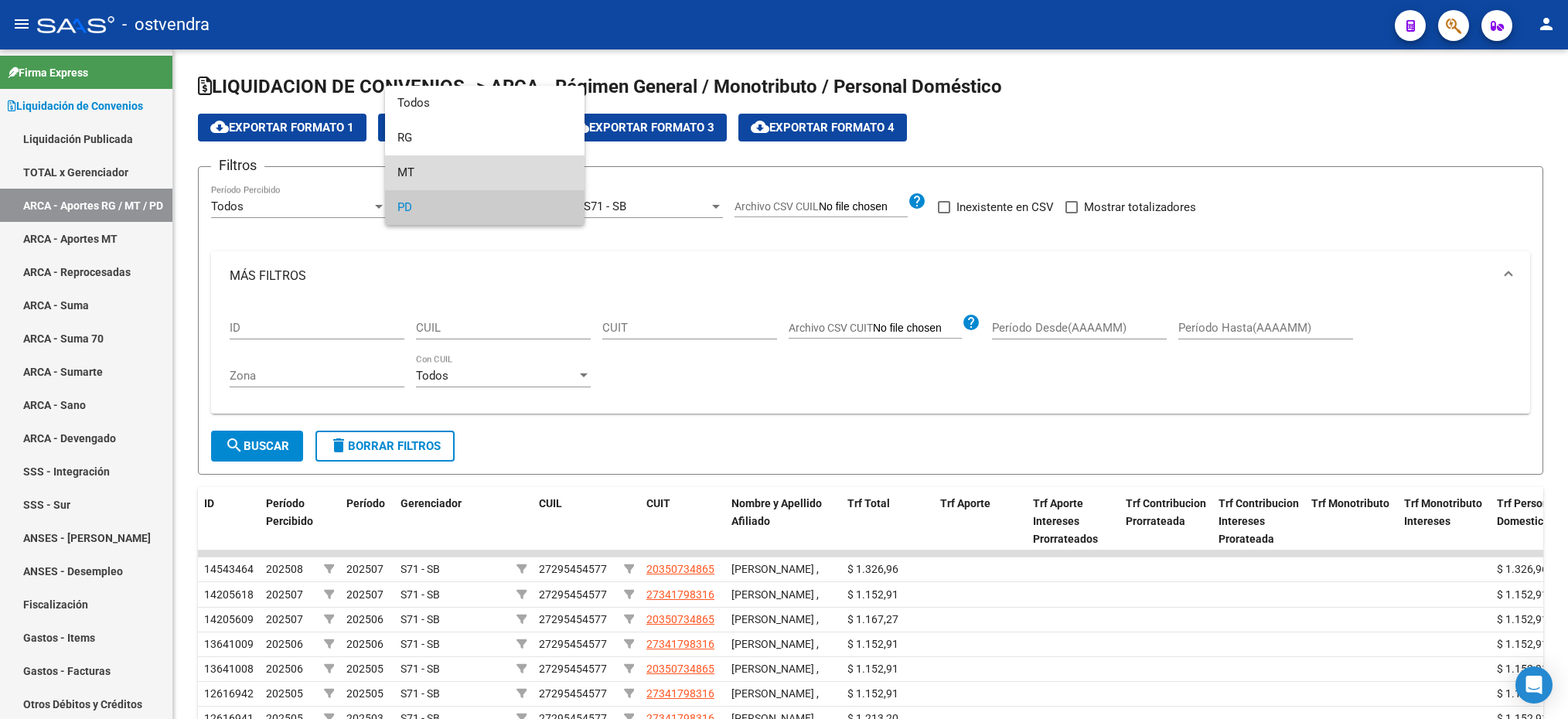
click at [420, 176] on span "MT" at bounding box center [485, 172] width 175 height 34
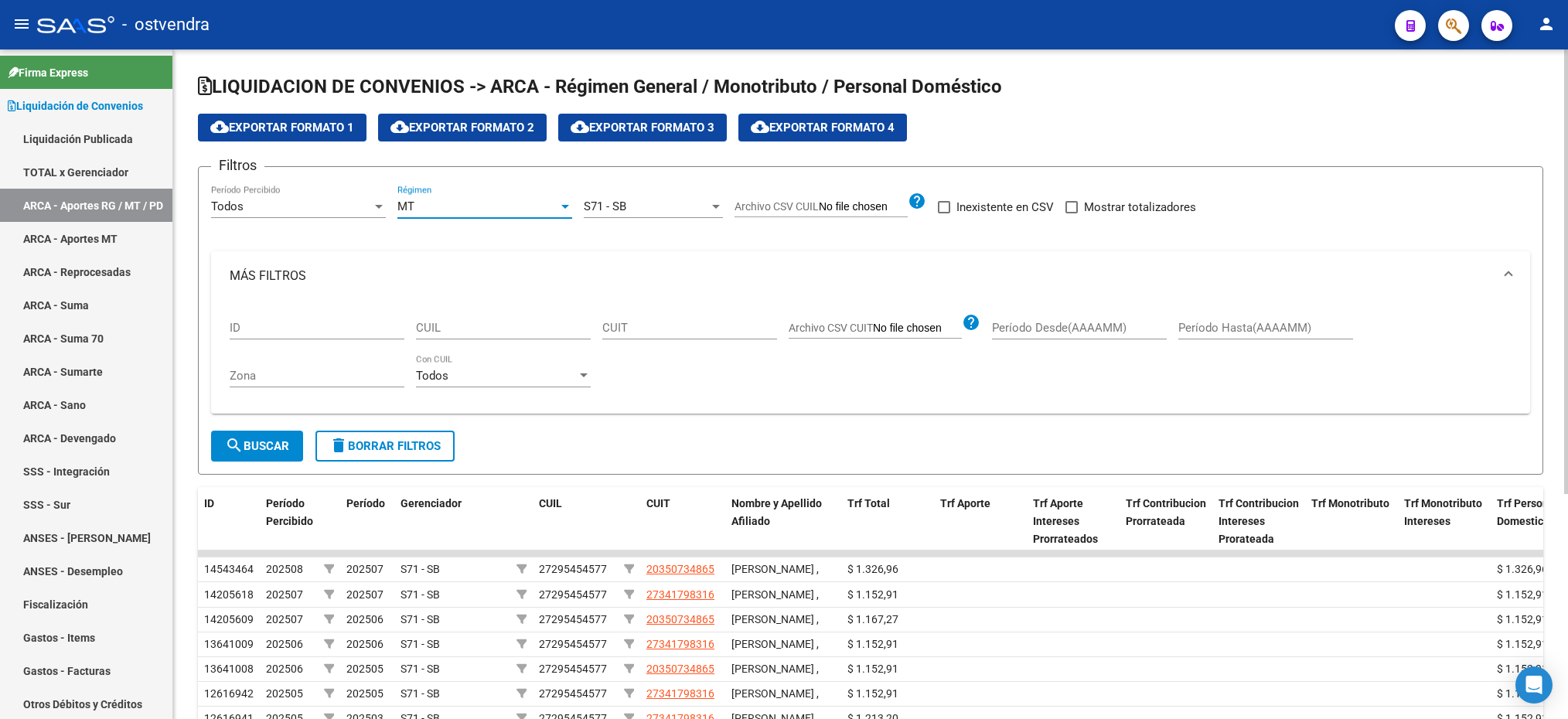
click at [252, 450] on span "search Buscar" at bounding box center [257, 447] width 64 height 14
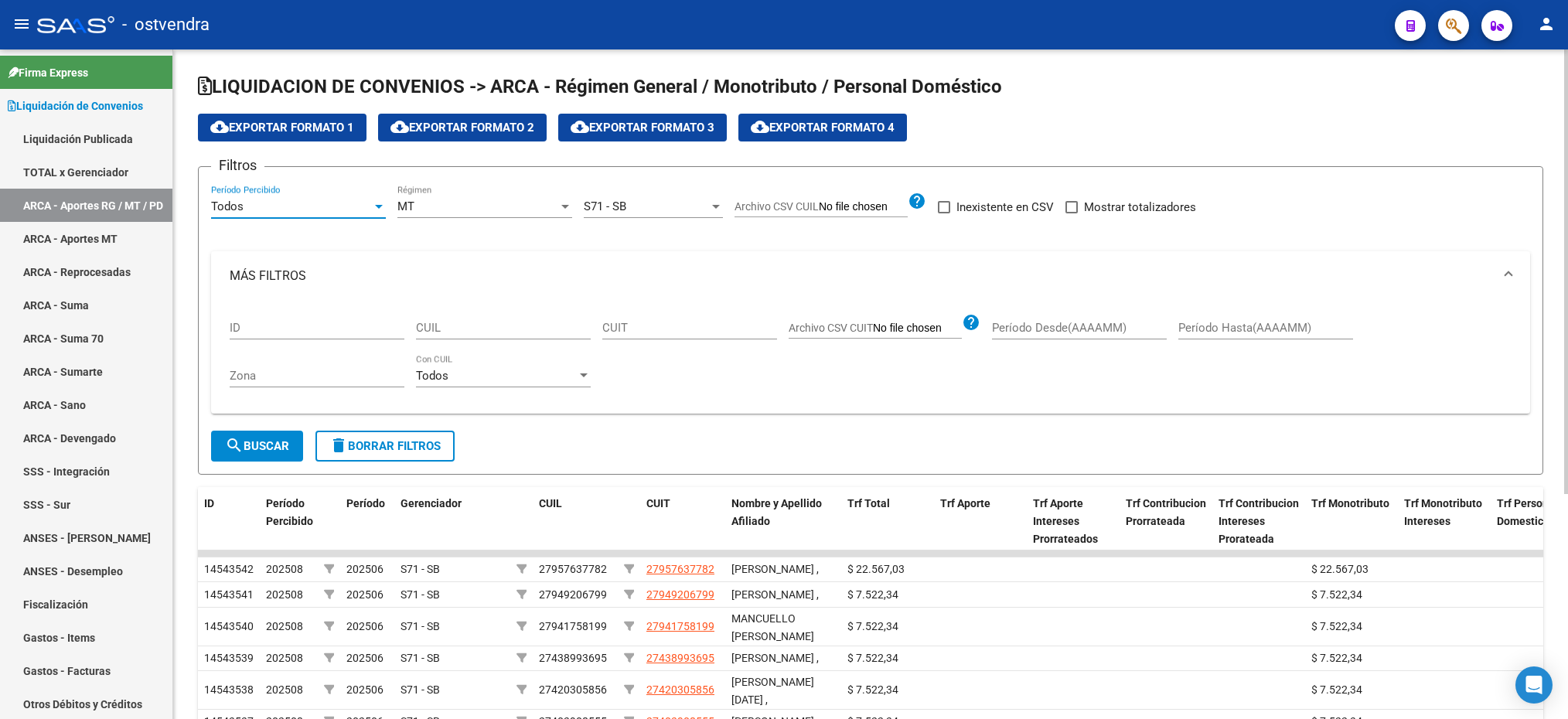
click at [361, 209] on div "Todos" at bounding box center [292, 207] width 161 height 14
click at [361, 209] on span "Todos" at bounding box center [299, 207] width 175 height 34
click at [479, 117] on button "cloud_download Exportar Formato 2" at bounding box center [462, 128] width 168 height 28
click at [420, 205] on div "MT" at bounding box center [478, 207] width 161 height 14
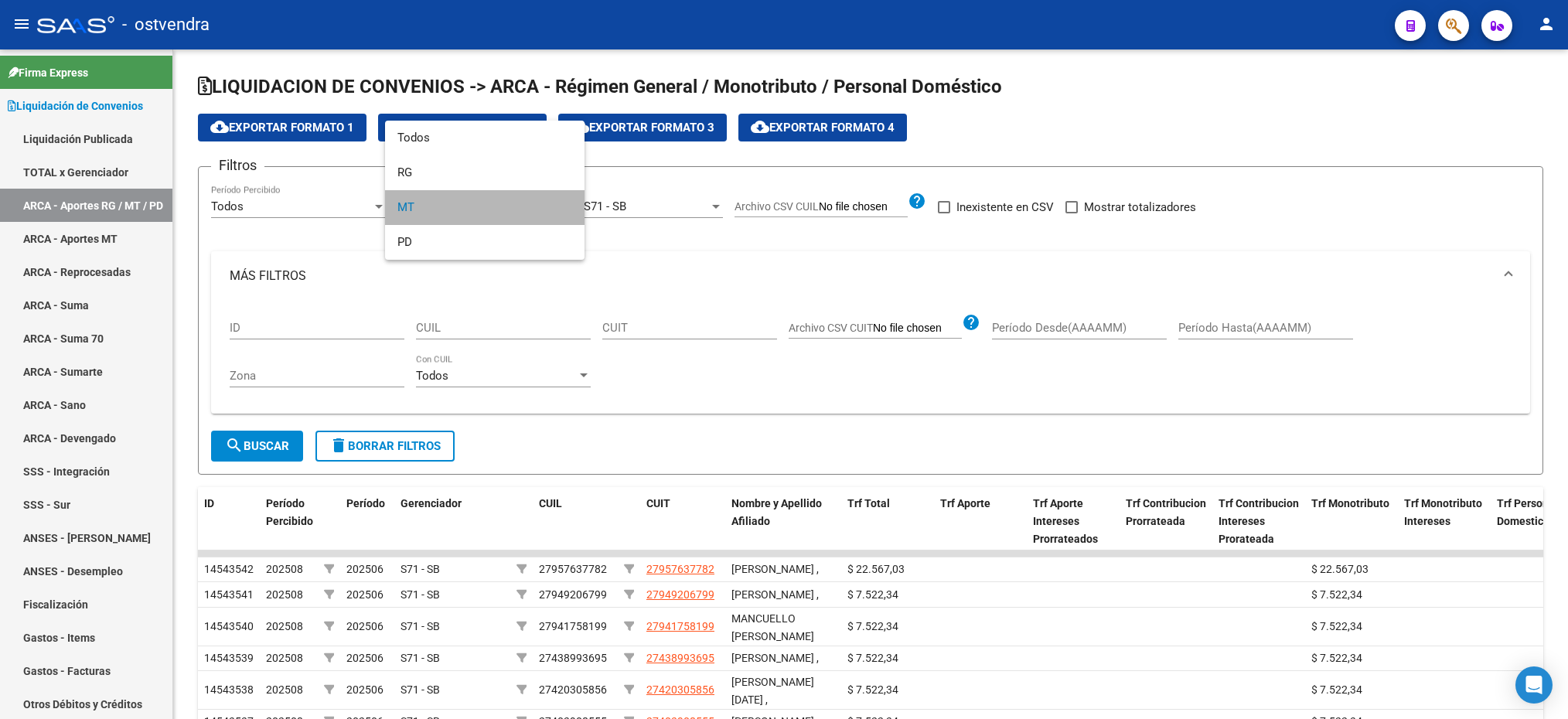
click at [420, 202] on span "MT" at bounding box center [485, 207] width 175 height 34
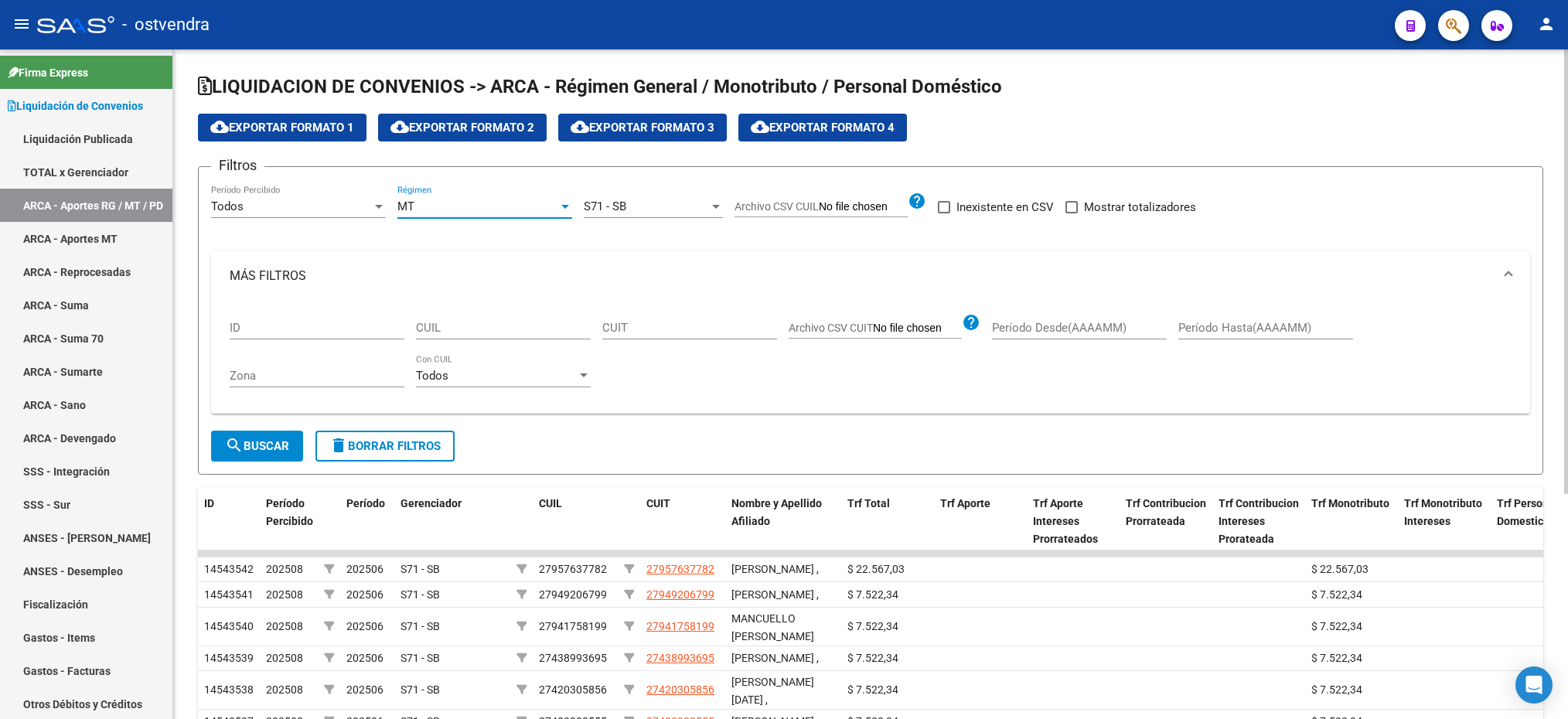
click at [469, 205] on div "MT" at bounding box center [478, 207] width 161 height 14
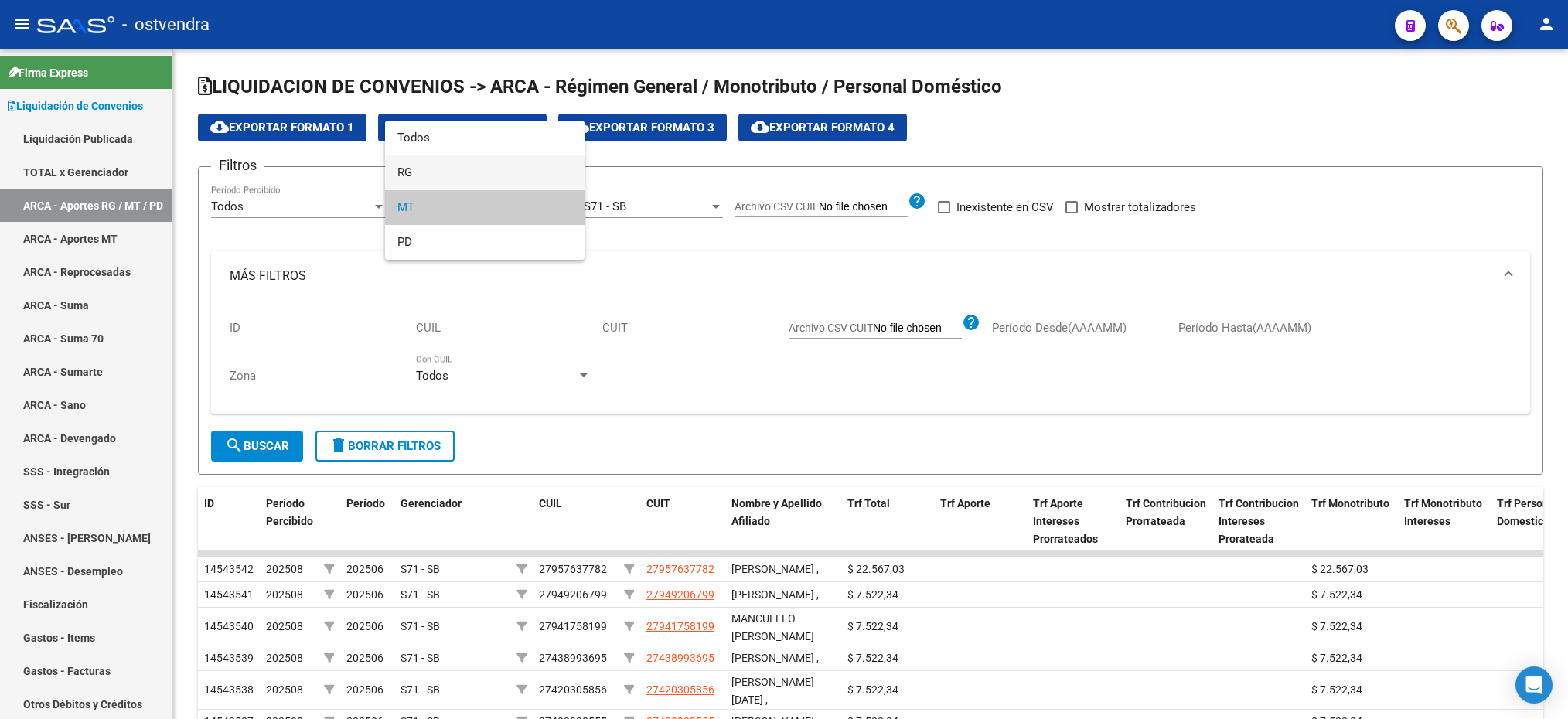
click at [465, 165] on span "RG" at bounding box center [485, 172] width 175 height 34
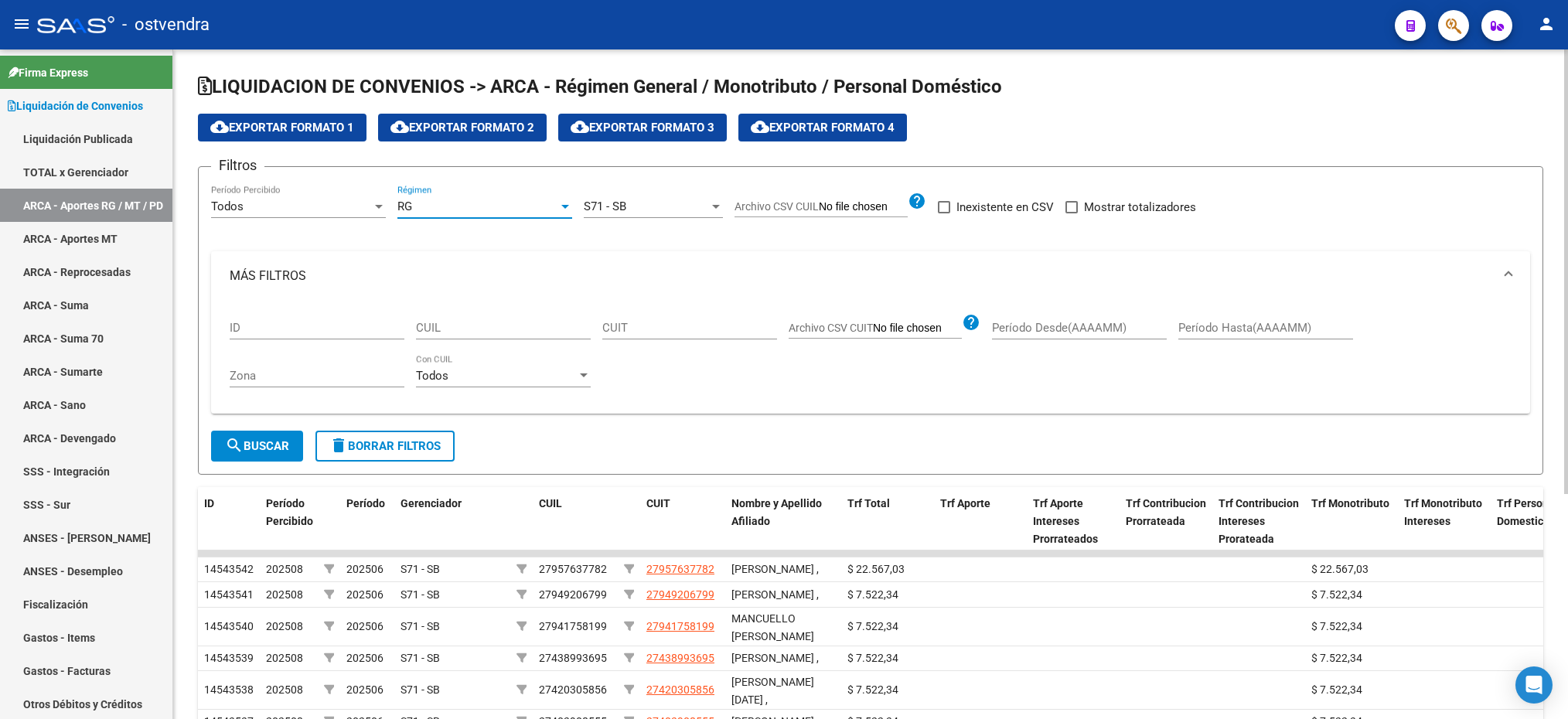
click at [247, 444] on span "search Buscar" at bounding box center [257, 447] width 64 height 14
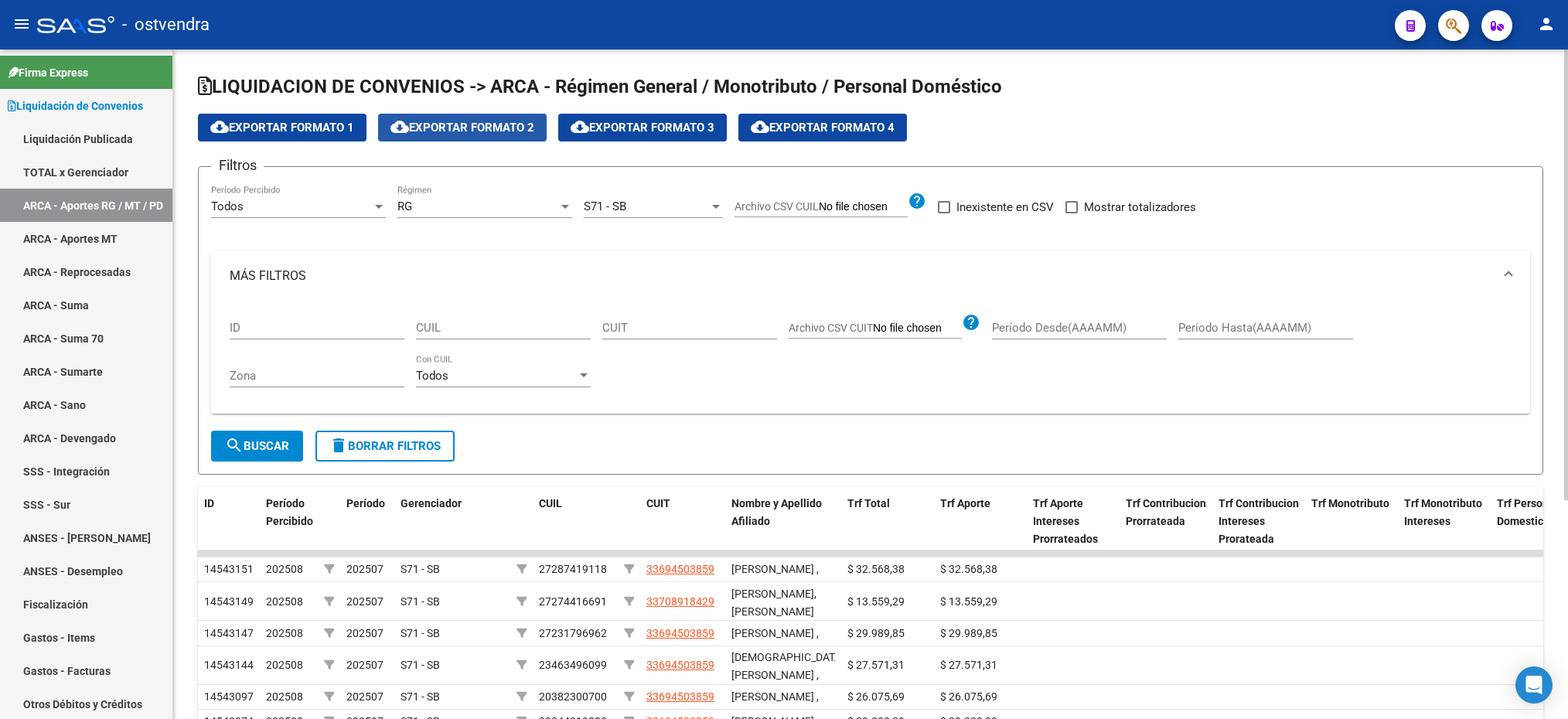
click at [534, 133] on span "cloud_download Exportar Formato 2" at bounding box center [462, 128] width 144 height 14
drag, startPoint x: 559, startPoint y: 336, endPoint x: 525, endPoint y: 312, distance: 41.6
click at [557, 336] on div "CUIL" at bounding box center [503, 323] width 175 height 33
click at [520, 332] on input "CUIL" at bounding box center [503, 328] width 175 height 14
click at [546, 321] on input "CUIL" at bounding box center [503, 328] width 175 height 14
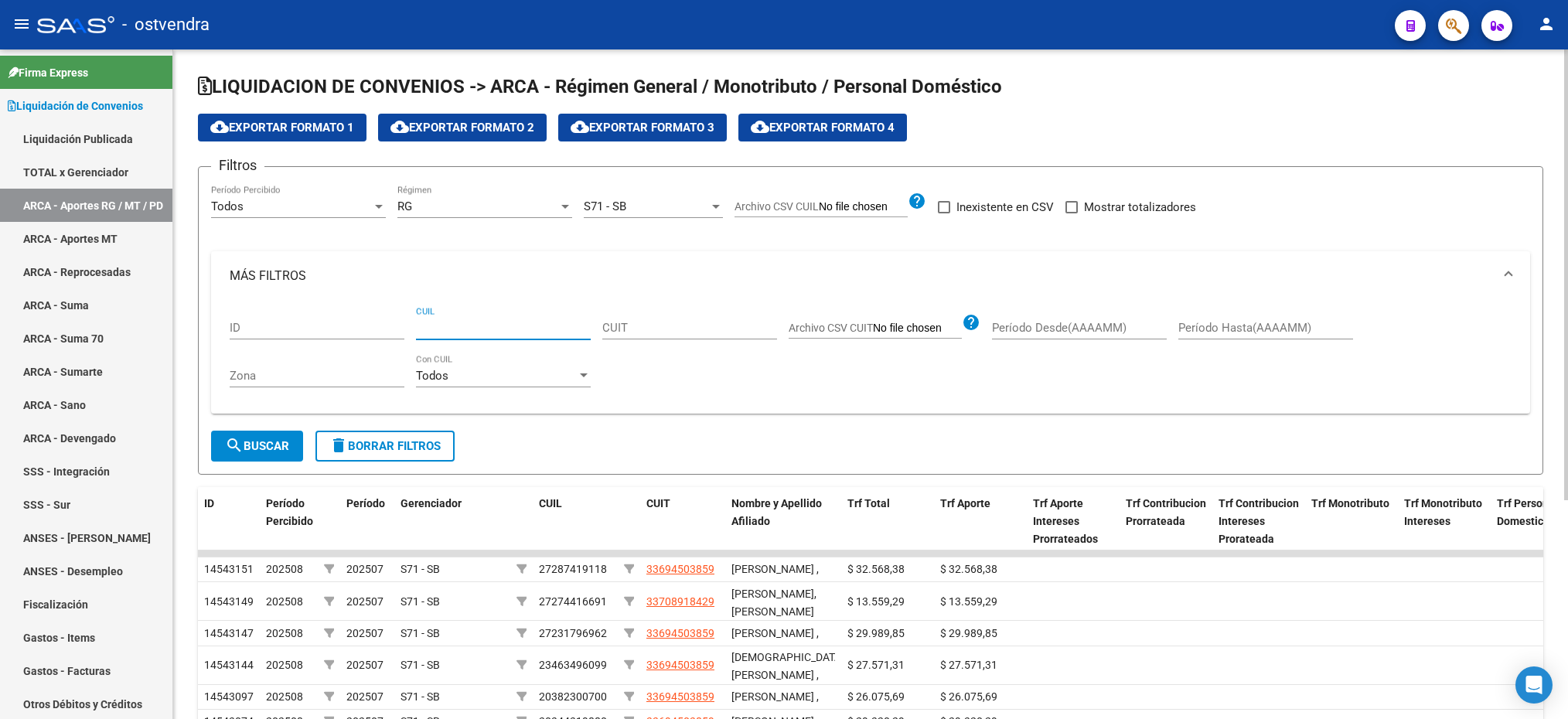
paste input "20-07720283-9"
type input "20-07720283-9"
click at [267, 458] on button "search Buscar" at bounding box center [258, 446] width 92 height 30
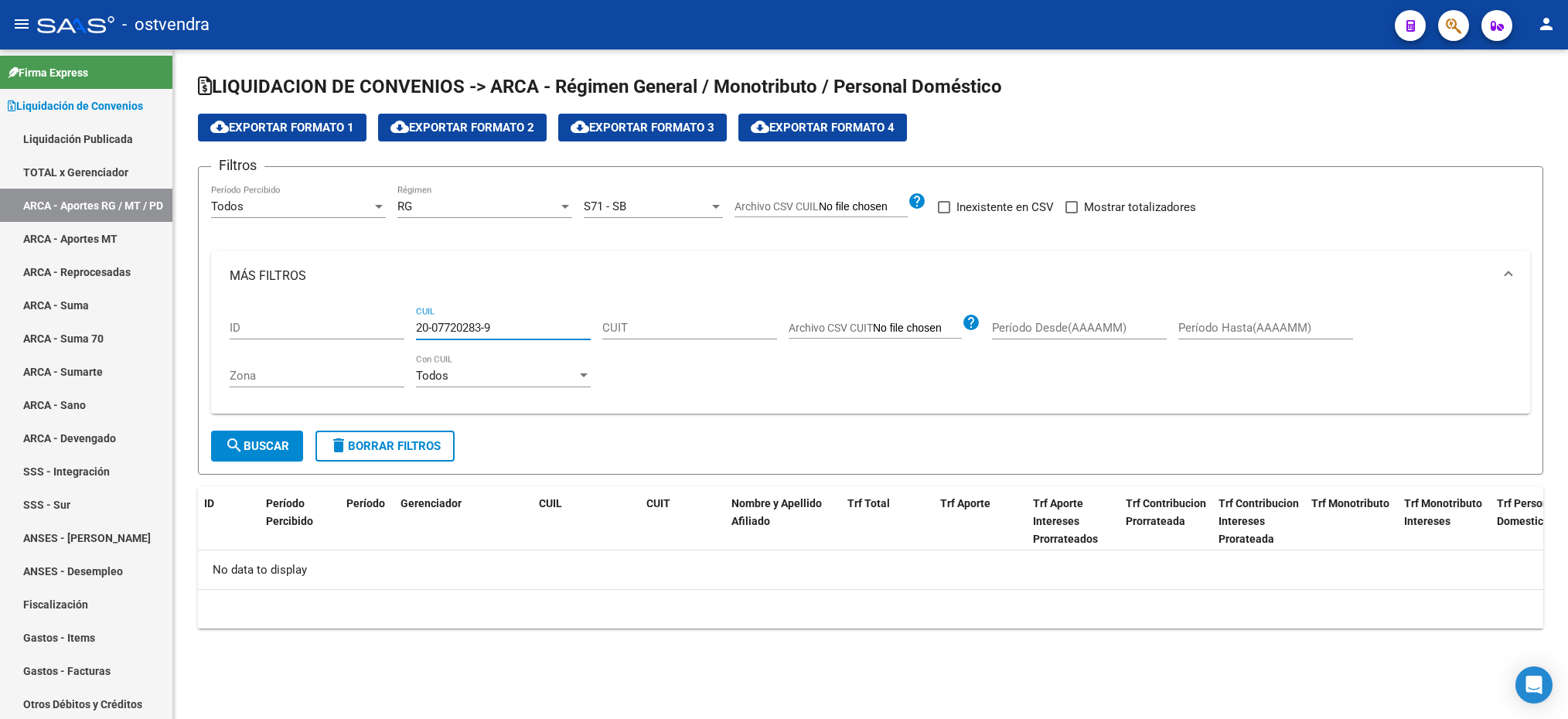
drag, startPoint x: 510, startPoint y: 328, endPoint x: 413, endPoint y: 325, distance: 97.0
click at [413, 325] on div "ID 20-07720283-9 CUIL CUIT Archivo CSV CUIT help Período Desde(AAAAMM) Período …" at bounding box center [871, 351] width 1282 height 101
click at [673, 321] on div "CUIT" at bounding box center [690, 323] width 175 height 33
paste input "20-07720283-9"
type input "20-07720283-9"
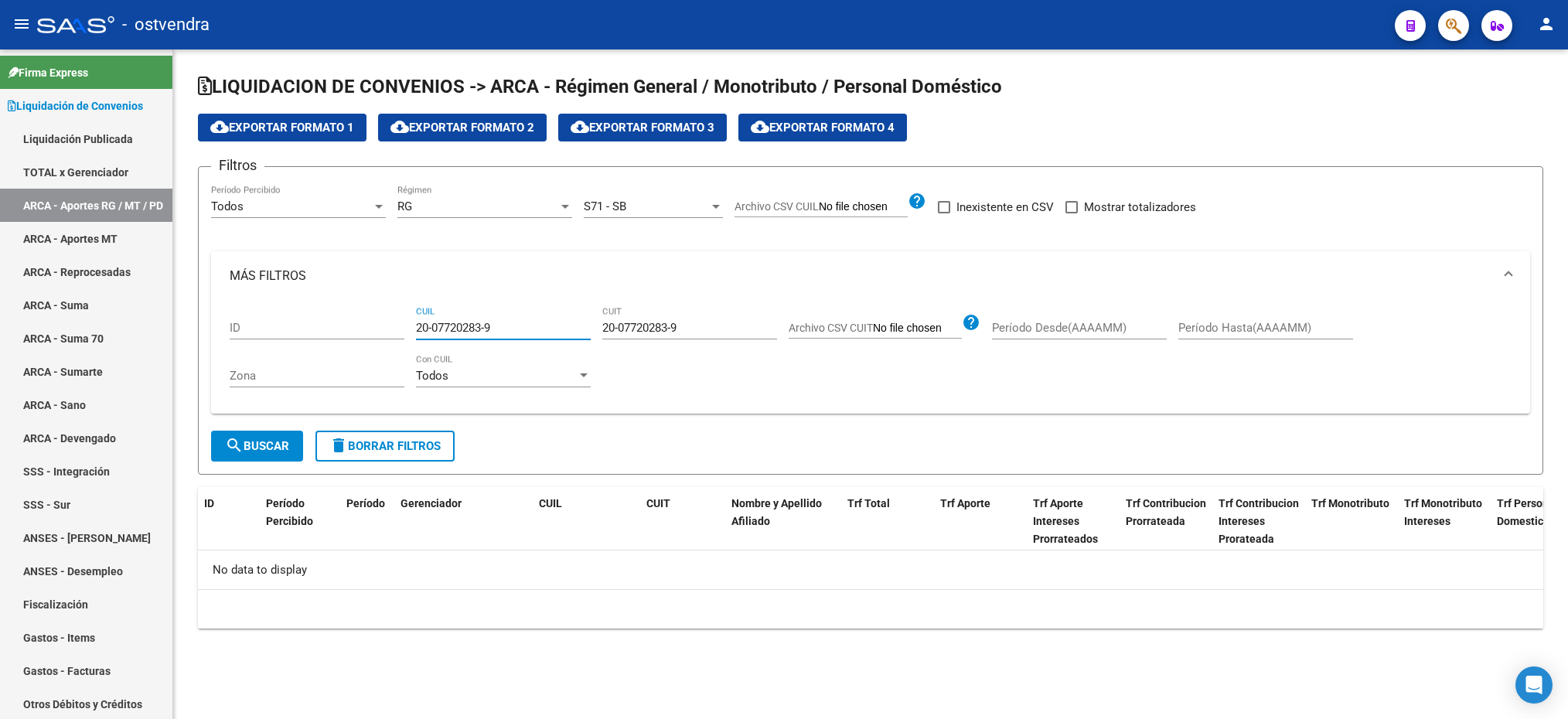
drag, startPoint x: 529, startPoint y: 321, endPoint x: 355, endPoint y: 295, distance: 175.9
click at [331, 314] on div "ID 20-07720283-9 CUIL 20-07720283-9 CUIT Archivo CSV CUIT help Período Desde(AA…" at bounding box center [871, 351] width 1282 height 101
click at [253, 444] on span "search Buscar" at bounding box center [257, 447] width 64 height 14
